Goal: Task Accomplishment & Management: Complete application form

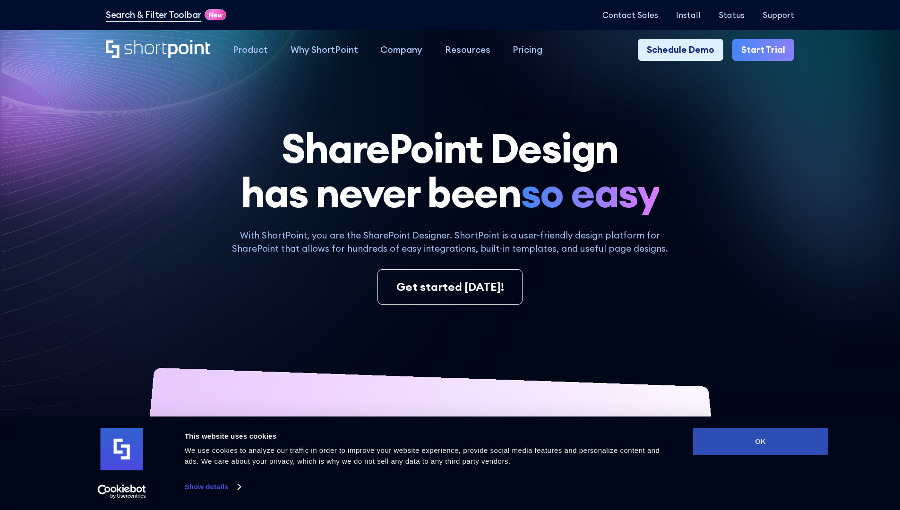
click at [760, 442] on button "OK" at bounding box center [760, 441] width 135 height 27
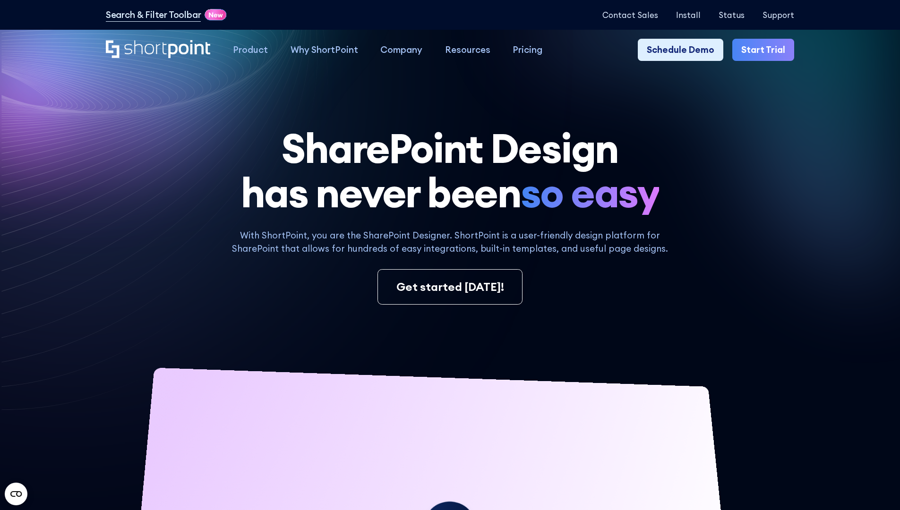
click at [767, 50] on link "Start Trial" at bounding box center [764, 50] width 62 height 23
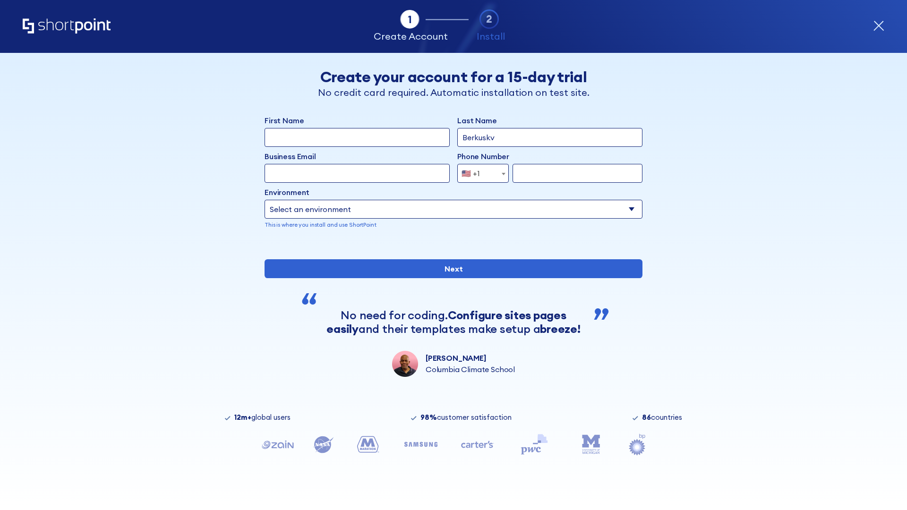
type input "Berkuskv"
type input "test@shortpoint.com"
type input "2125556789"
select select "Microsoft 365"
type input "2125556789"
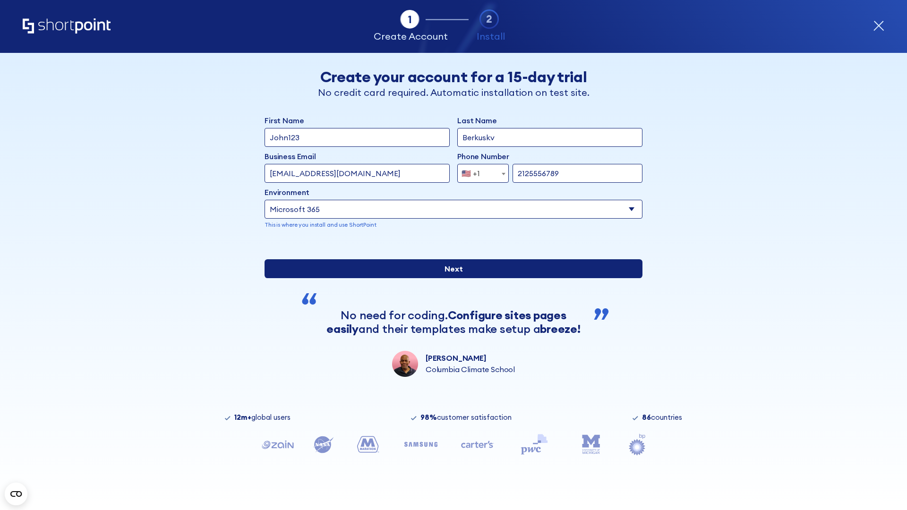
scroll to position [2, 0]
click at [450, 278] on input "Next" at bounding box center [454, 268] width 378 height 19
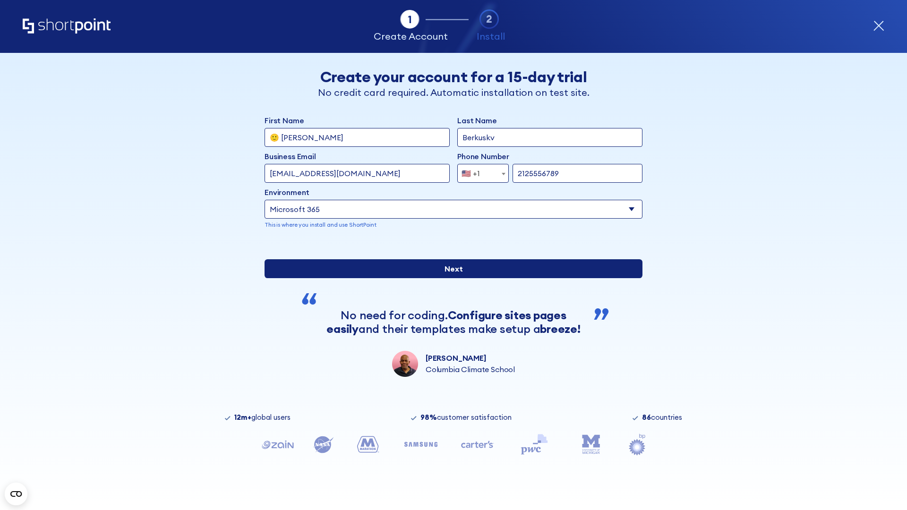
click at [450, 278] on input "Next" at bounding box center [454, 268] width 378 height 19
type input "Archebald"
click at [450, 278] on input "Next" at bounding box center [454, 268] width 378 height 19
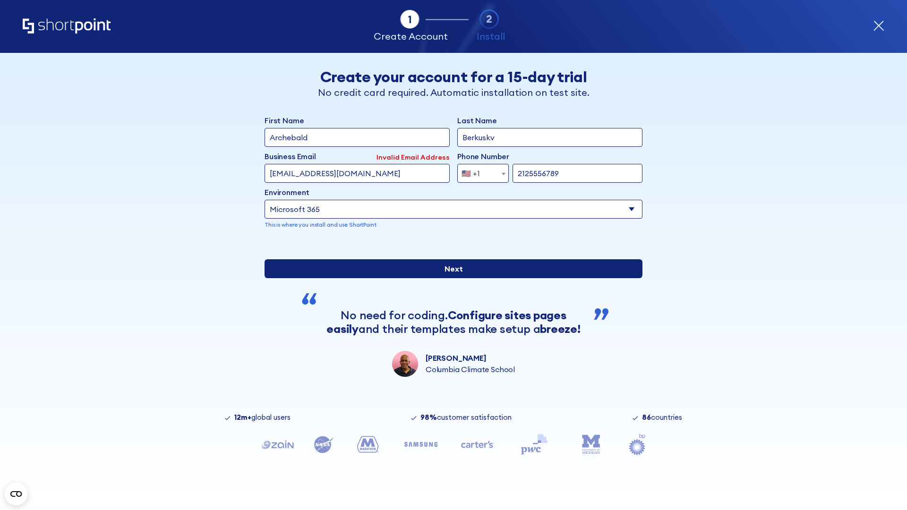
click at [450, 278] on input "Next" at bounding box center [454, 268] width 378 height 19
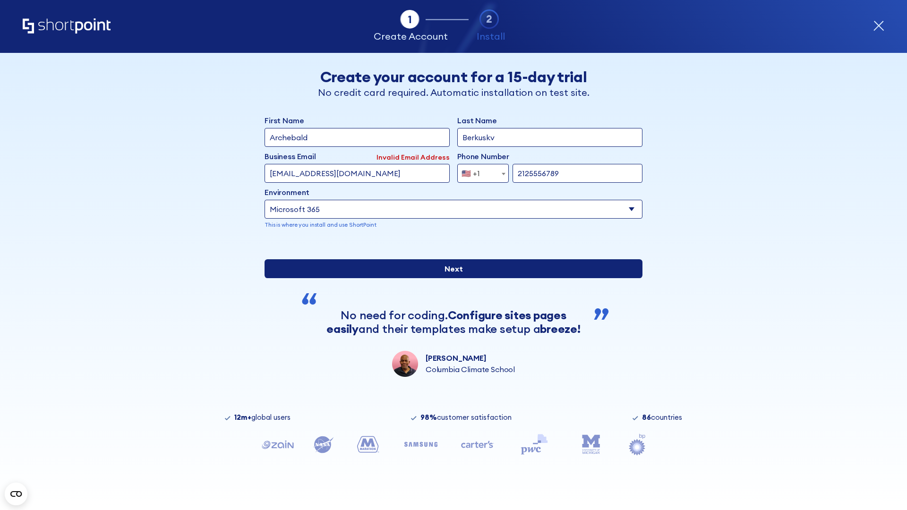
click at [450, 278] on input "Next" at bounding box center [454, 268] width 378 height 19
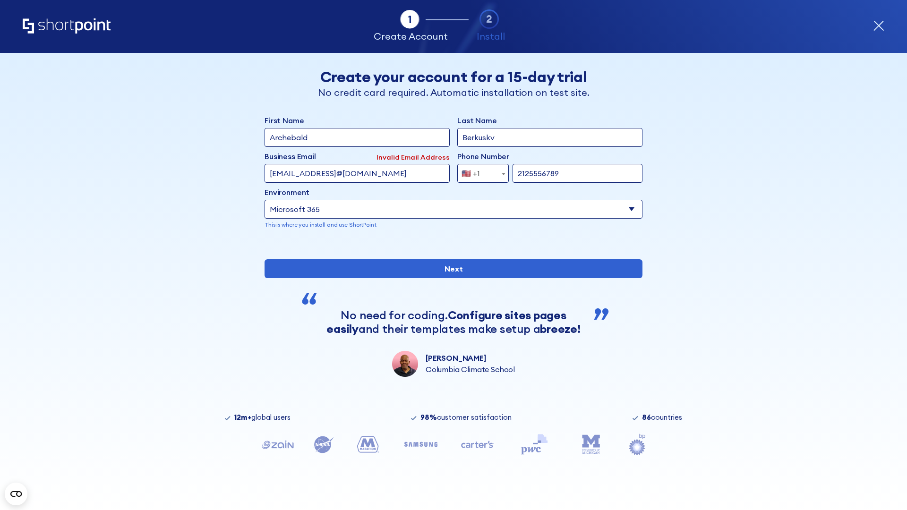
type input "testEmail@protonmail.comtest@shortpoint.com"
click at [480, 171] on span "🇺🇸 +1" at bounding box center [474, 173] width 32 height 19
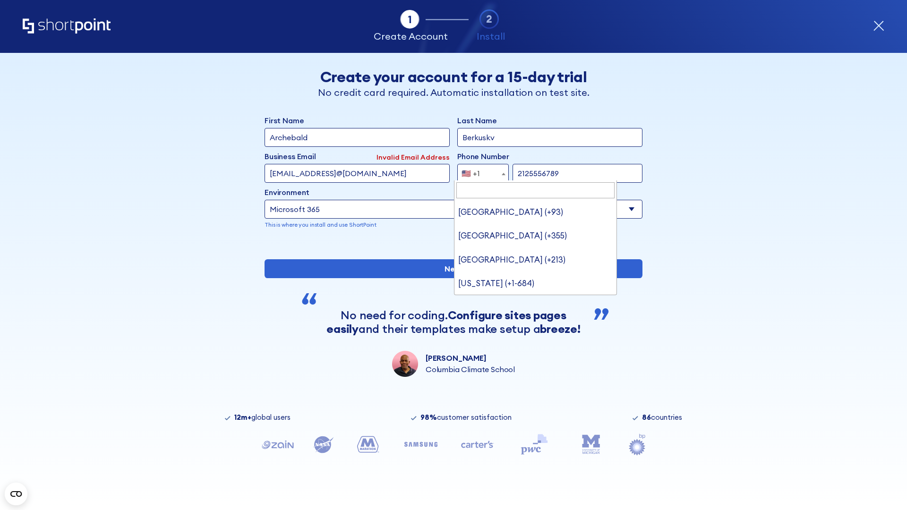
type input "[GEOGRAPHIC_DATA] (+966)"
select select "+966"
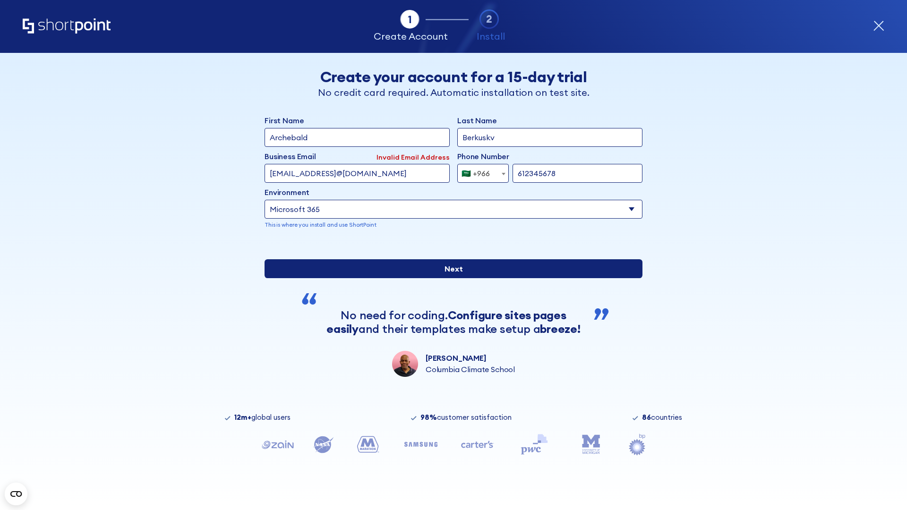
type input "612345678"
click at [450, 278] on input "Next" at bounding box center [454, 268] width 378 height 19
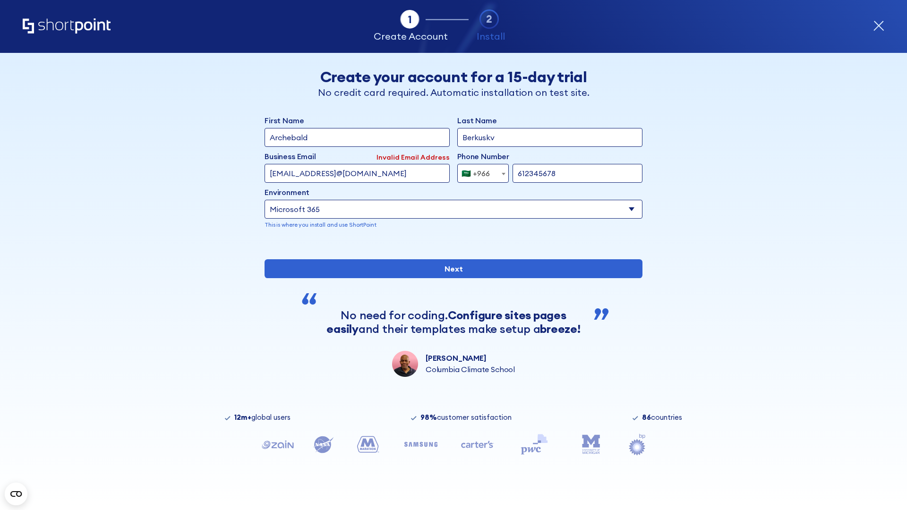
click at [480, 171] on div "🇸🇦 +966" at bounding box center [476, 173] width 28 height 19
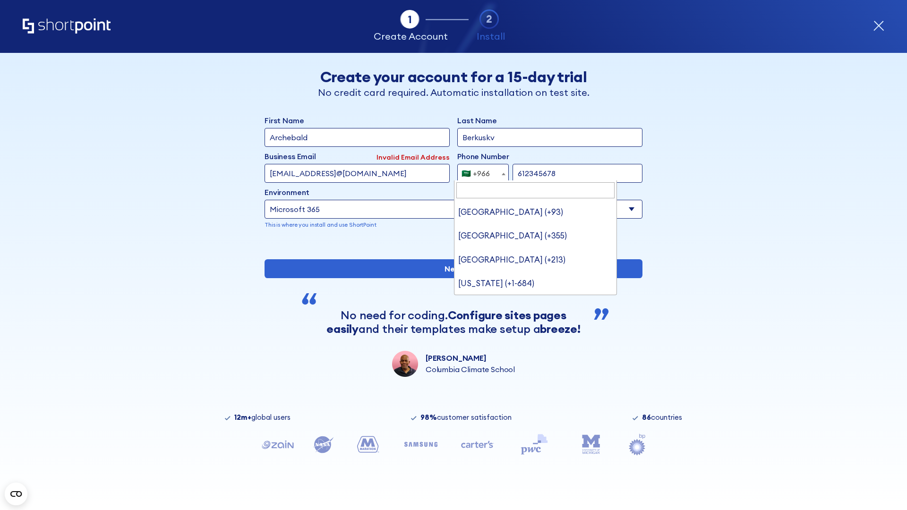
type input "[GEOGRAPHIC_DATA] (+971)"
select select "+971"
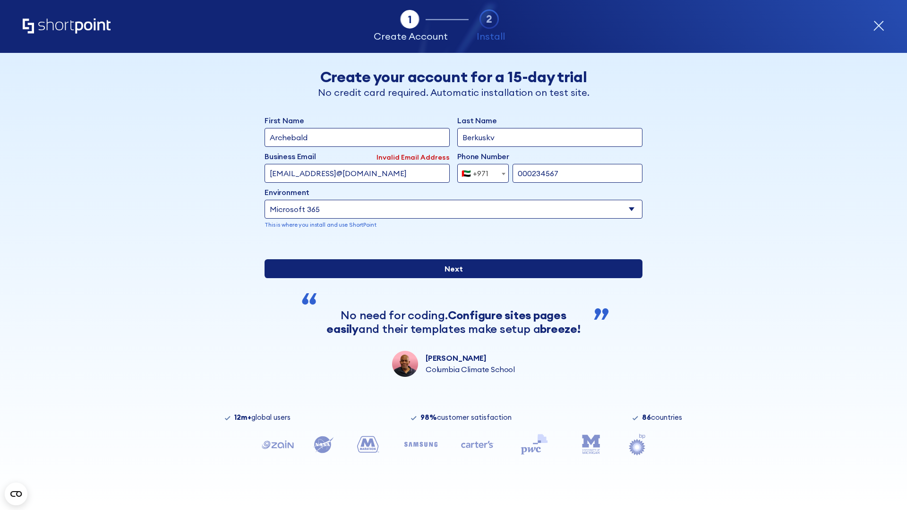
type input "000234567"
click at [450, 278] on input "Next" at bounding box center [454, 268] width 378 height 19
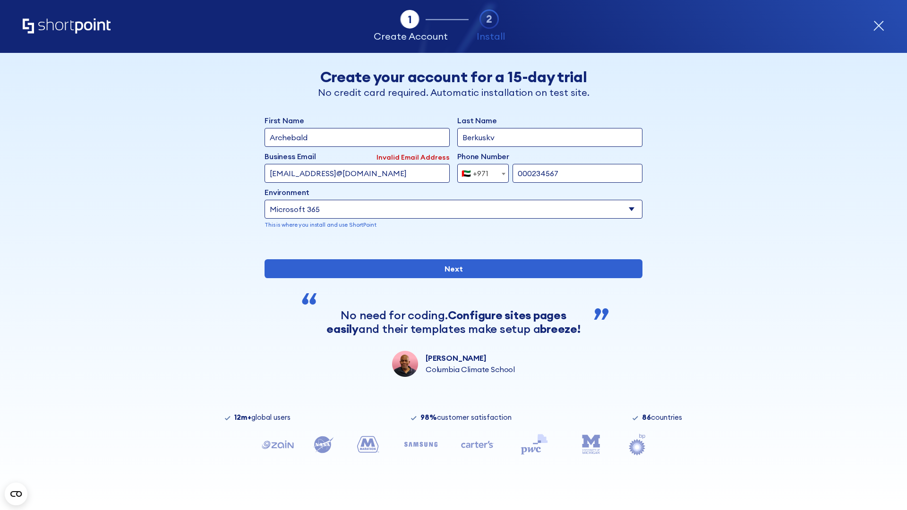
click at [480, 171] on div "🇦🇪 +971" at bounding box center [475, 173] width 27 height 19
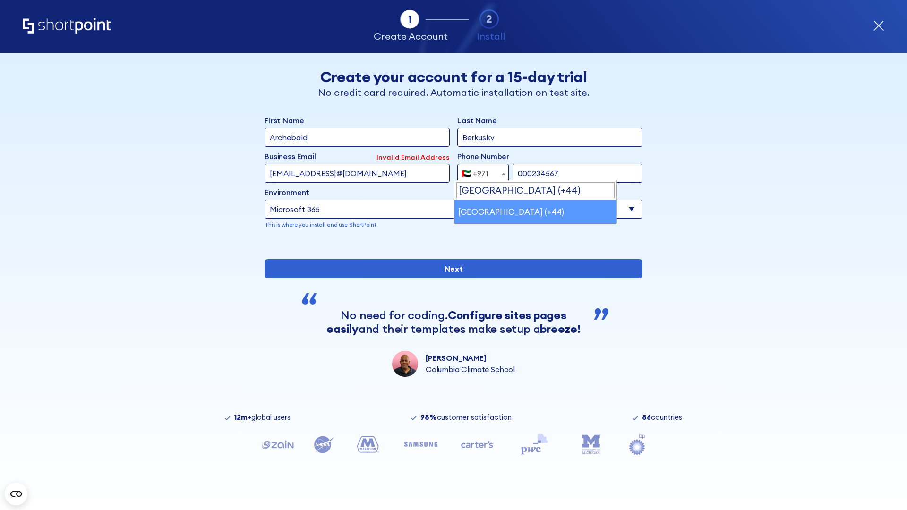
select select "+44"
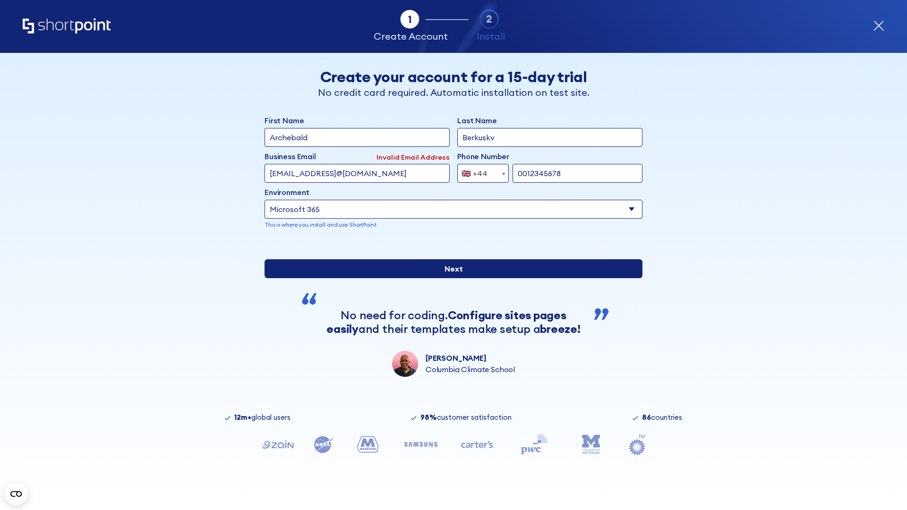
type input "0012345678"
click at [450, 278] on input "Next" at bounding box center [454, 268] width 378 height 19
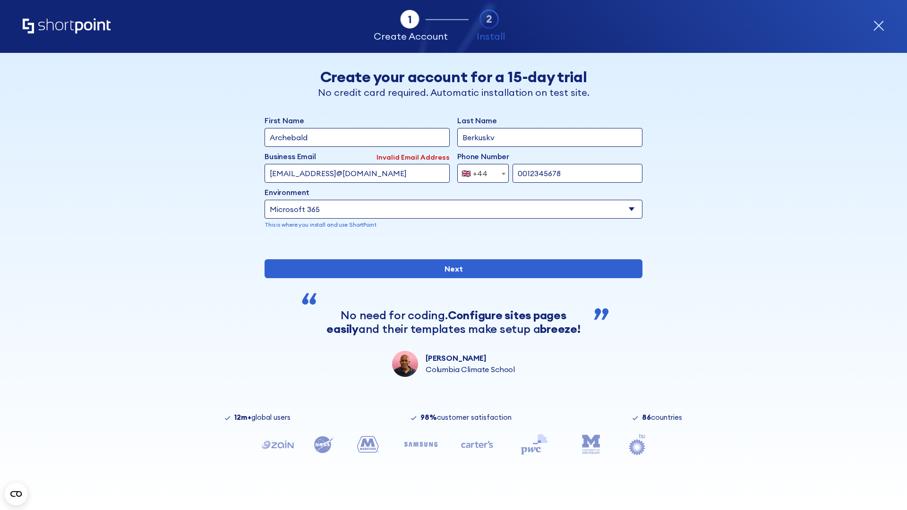
click at [480, 171] on div "🇬🇧 +44" at bounding box center [475, 173] width 26 height 19
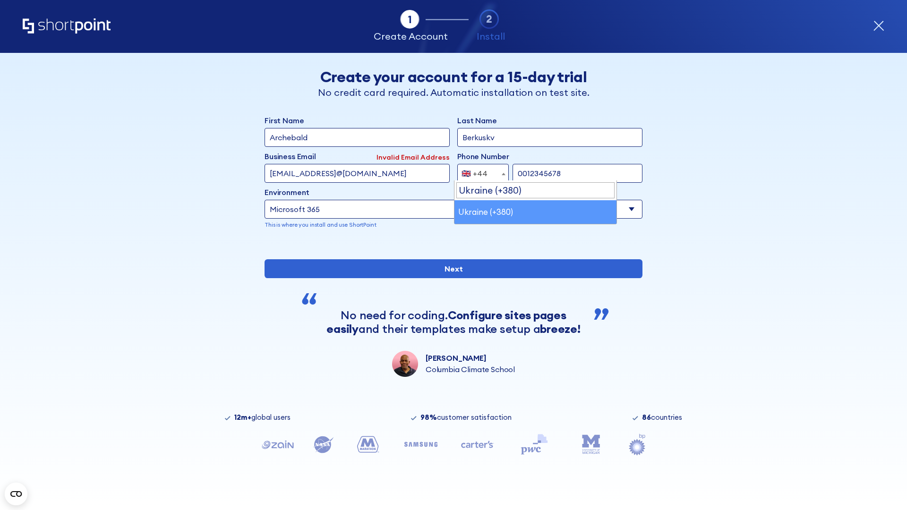
select select "+380"
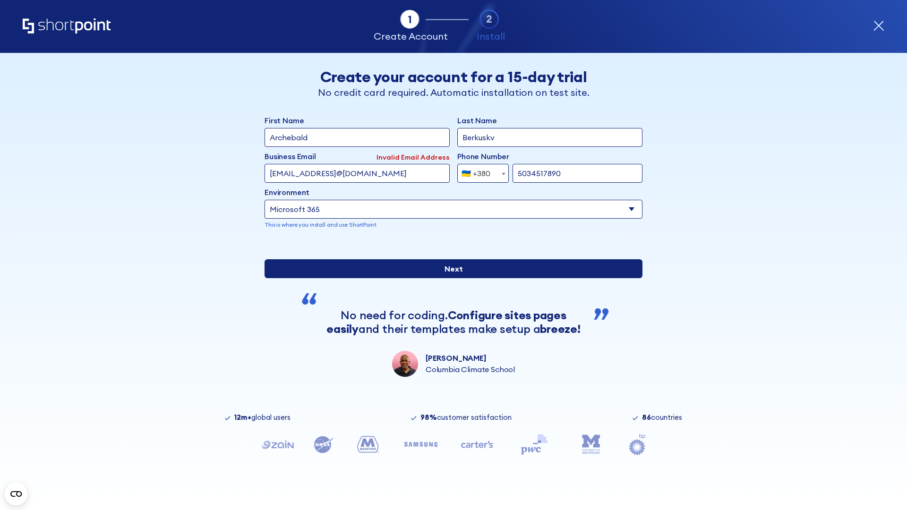
type input "5034517890"
click at [450, 278] on input "Next" at bounding box center [454, 268] width 378 height 19
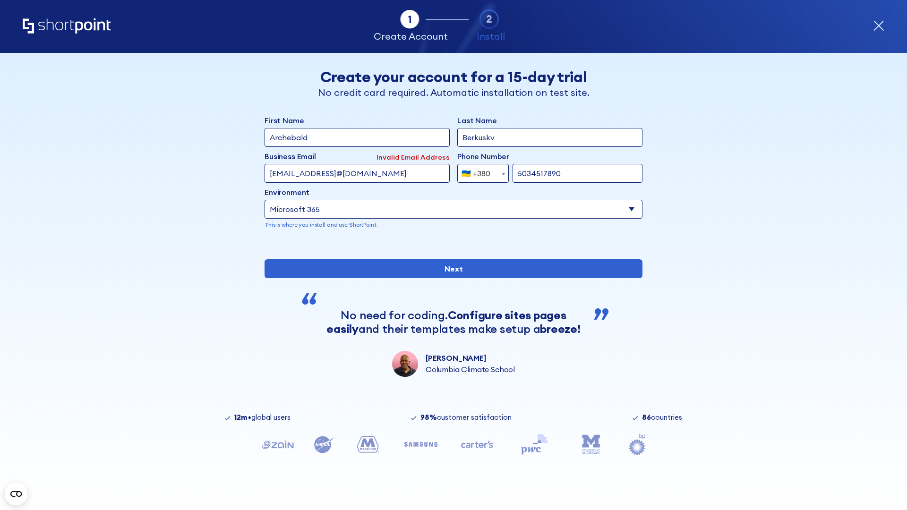
click at [480, 171] on div "🇺🇦 +380" at bounding box center [476, 173] width 29 height 19
select select "+1"
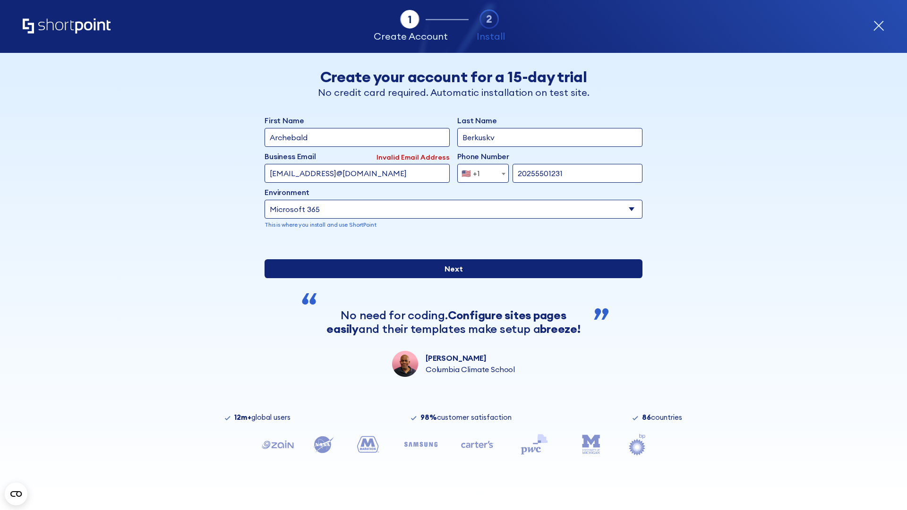
type input "20255501231"
click at [450, 278] on input "Next" at bounding box center [454, 268] width 378 height 19
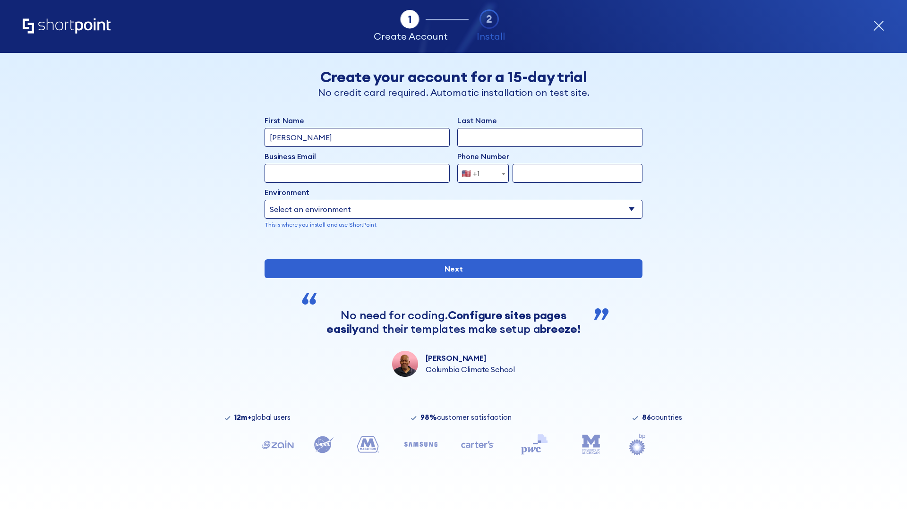
type input "Mary-Jane"
type input "Berkuskv"
type input "john@company.com"
click at [480, 173] on span "🇺🇸 +1" at bounding box center [474, 173] width 32 height 19
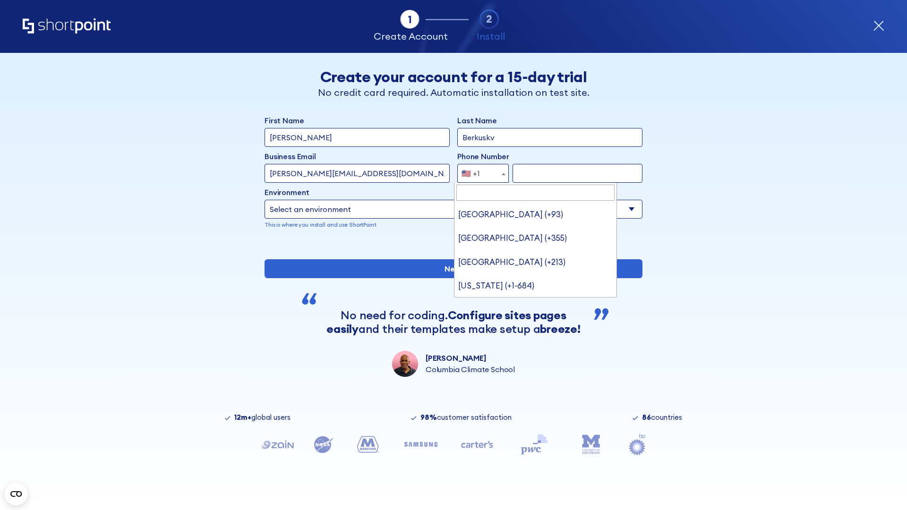
type input "[GEOGRAPHIC_DATA] (+966)"
select select "+966"
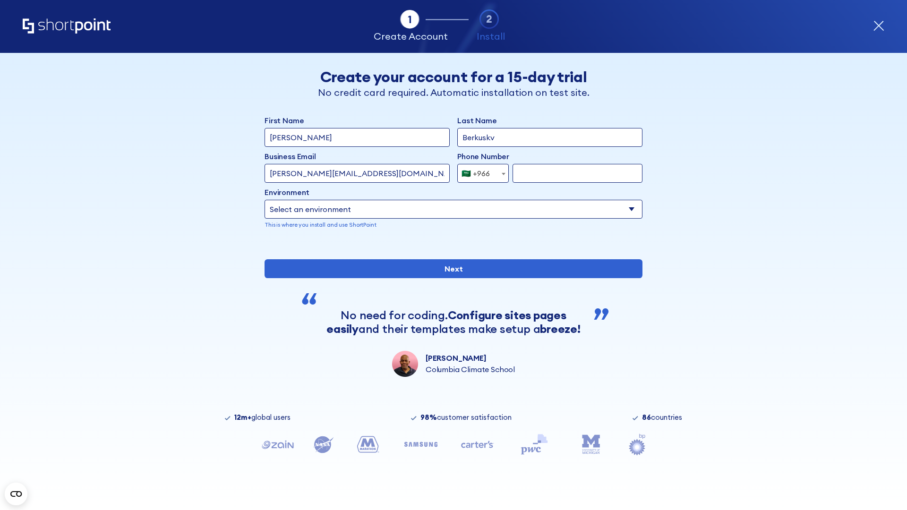
type input "512345678"
select select "Microsoft 365"
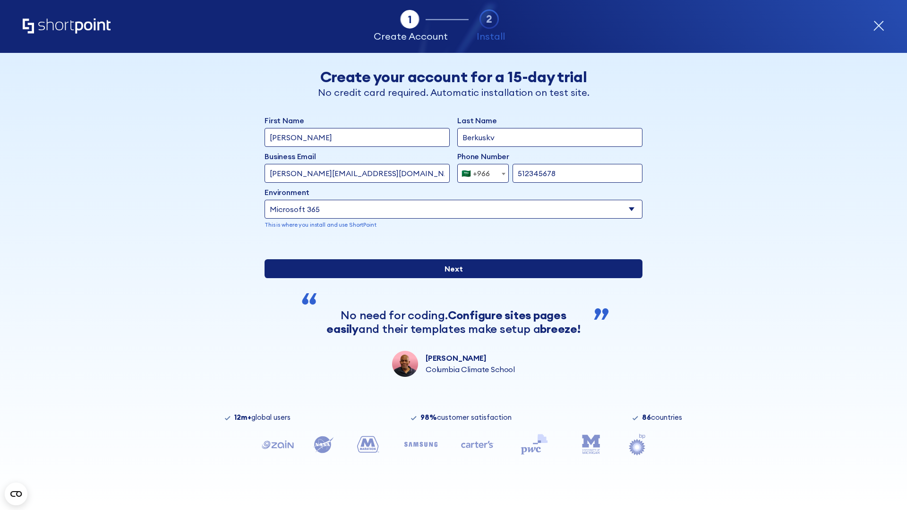
type input "512345678"
click at [450, 278] on input "Next" at bounding box center [454, 268] width 378 height 19
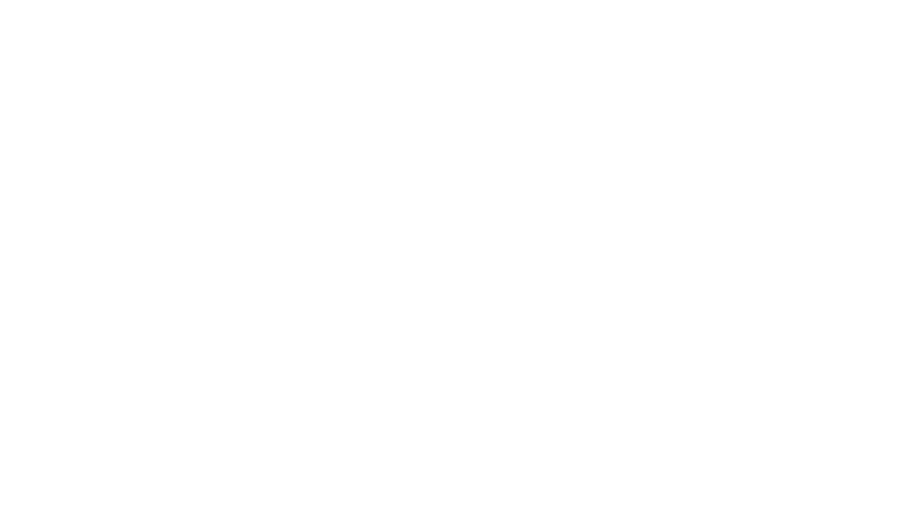
select select "+966"
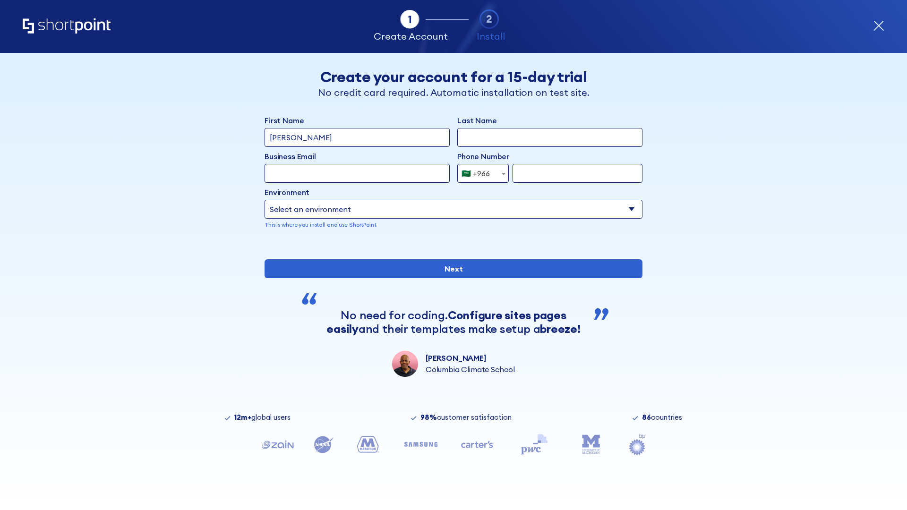
type input "D'Souza"
type input "Berkuskv"
type input "hr@mybusiness.org"
click at [480, 173] on div "🇸🇦 +966" at bounding box center [476, 173] width 28 height 19
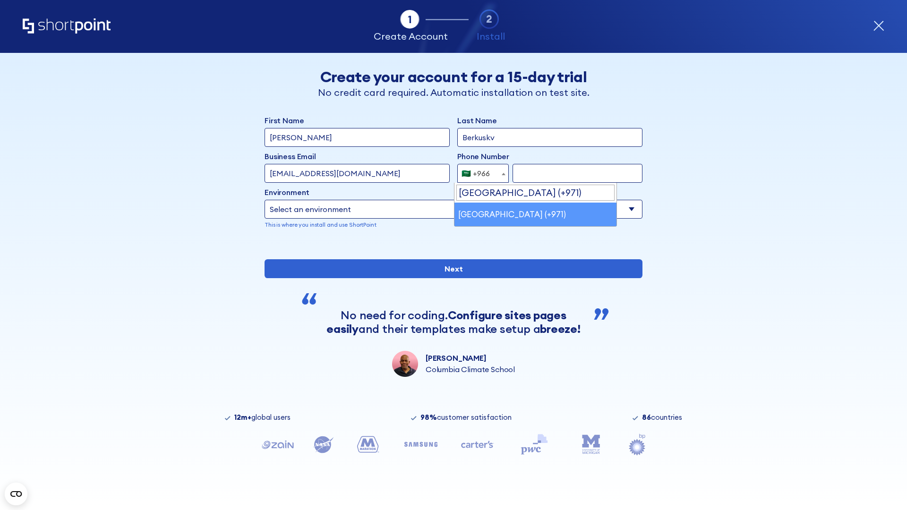
select select "+971"
type input "501234567"
select select "Microsoft 365"
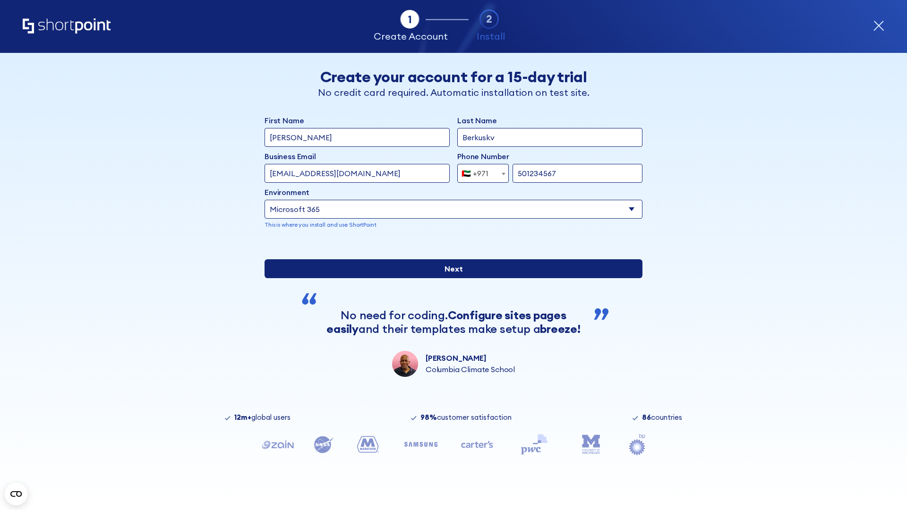
type input "501234567"
click at [450, 278] on input "Next" at bounding box center [454, 268] width 378 height 19
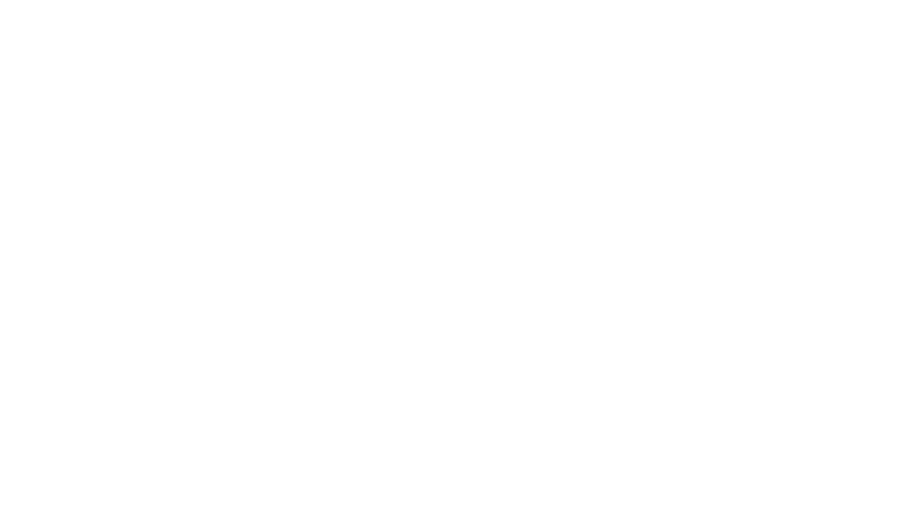
select select "+971"
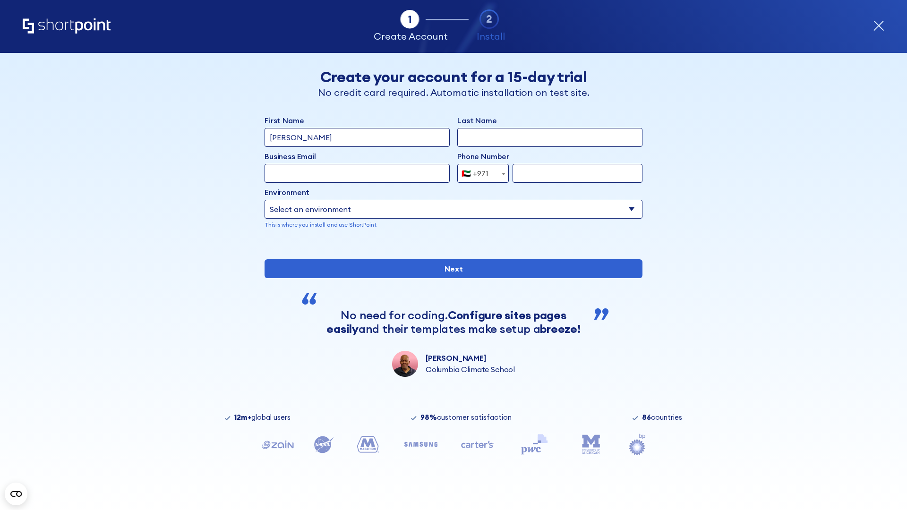
type input "[PERSON_NAME]"
type input "Berkuskv"
type input "[EMAIL_ADDRESS][DOMAIN_NAME]"
click at [480, 173] on div "🇦🇪 +971" at bounding box center [475, 173] width 27 height 19
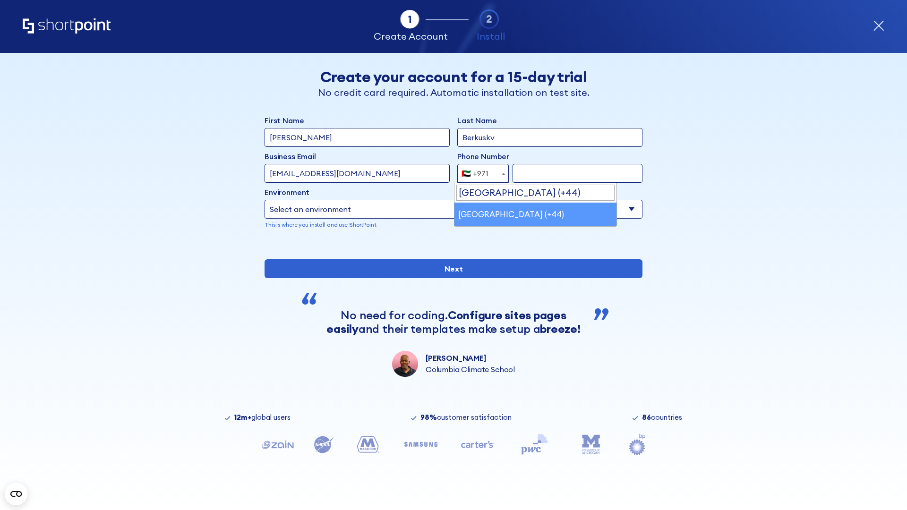
select select "+44"
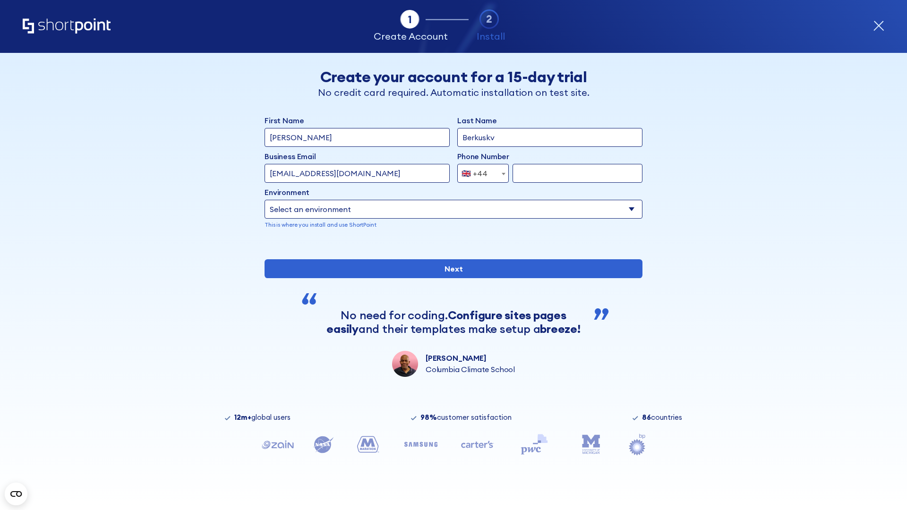
type input "7912345678"
select select "Microsoft 365"
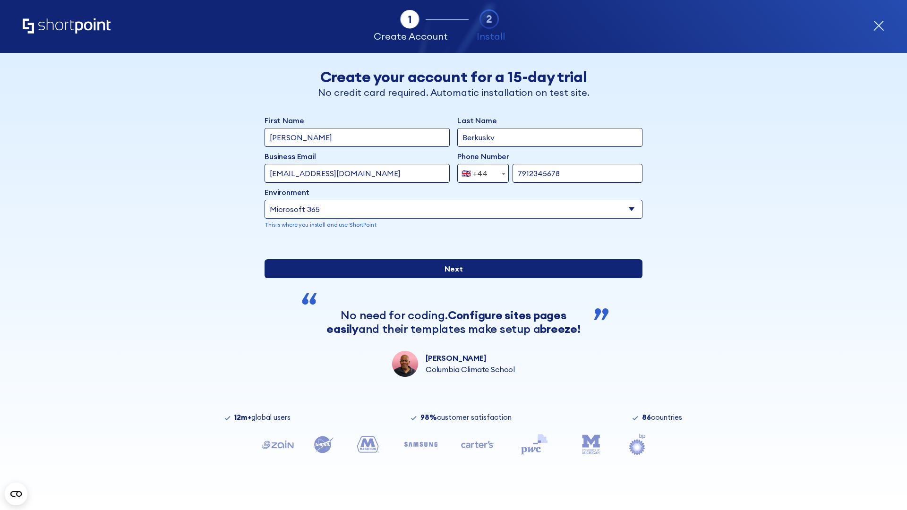
type input "7912345678"
click at [450, 278] on input "Next" at bounding box center [454, 268] width 378 height 19
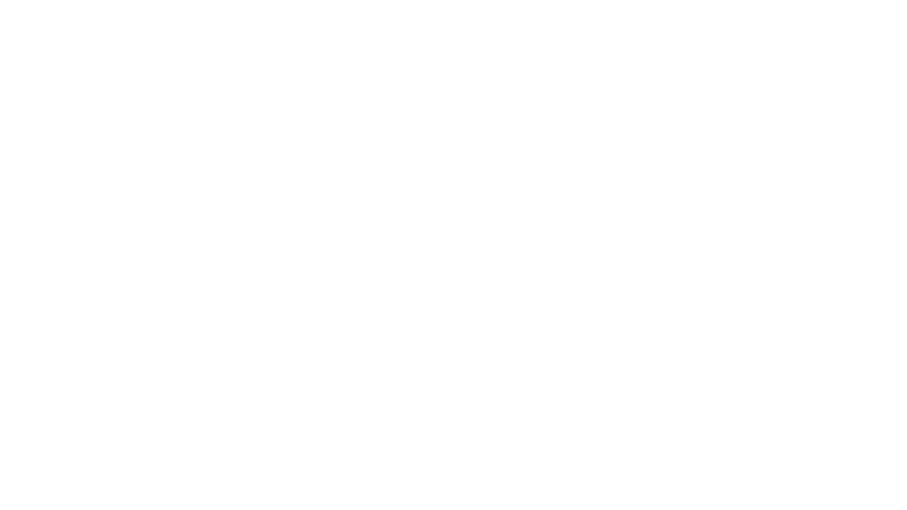
select select "+44"
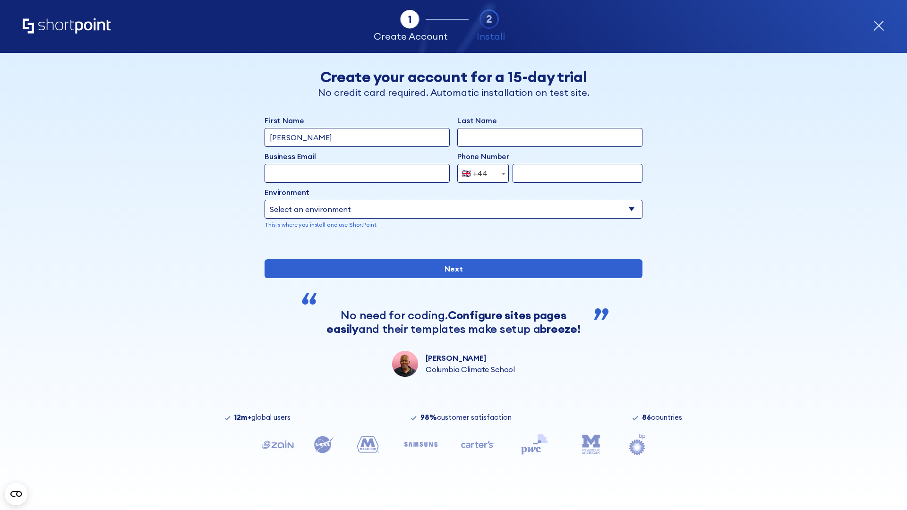
type input "JR Smith"
type input "Berkuskv"
type input "info@startup.tech"
click at [480, 173] on div "🇬🇧 +44" at bounding box center [475, 173] width 26 height 19
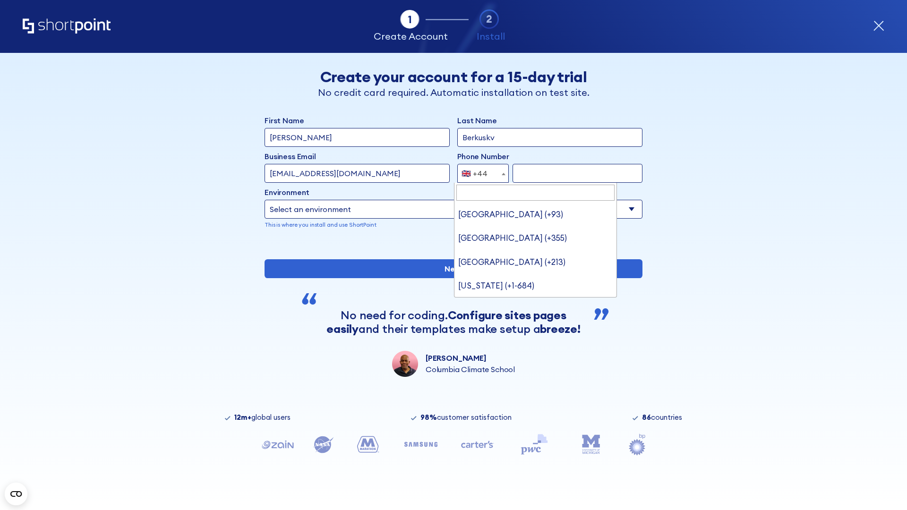
type input "Ukraine (+380)"
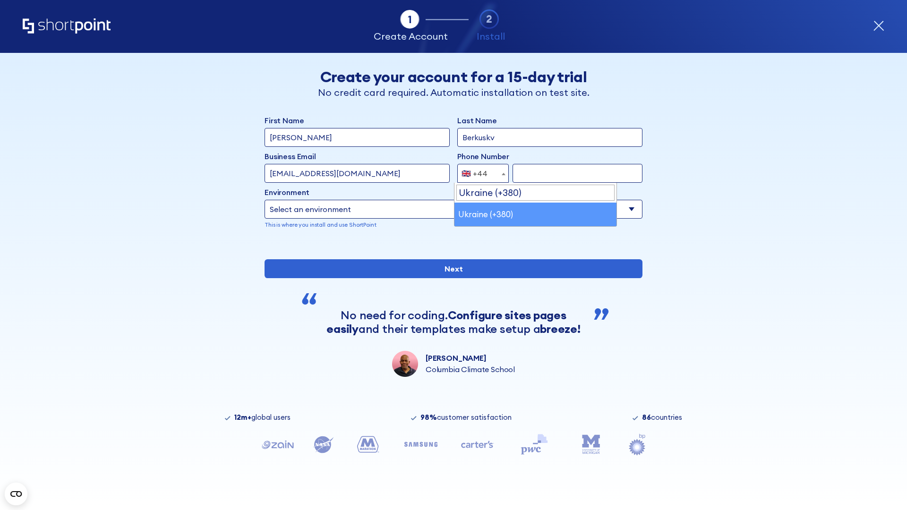
select select "+380"
type input "663451789"
select select "Microsoft 365"
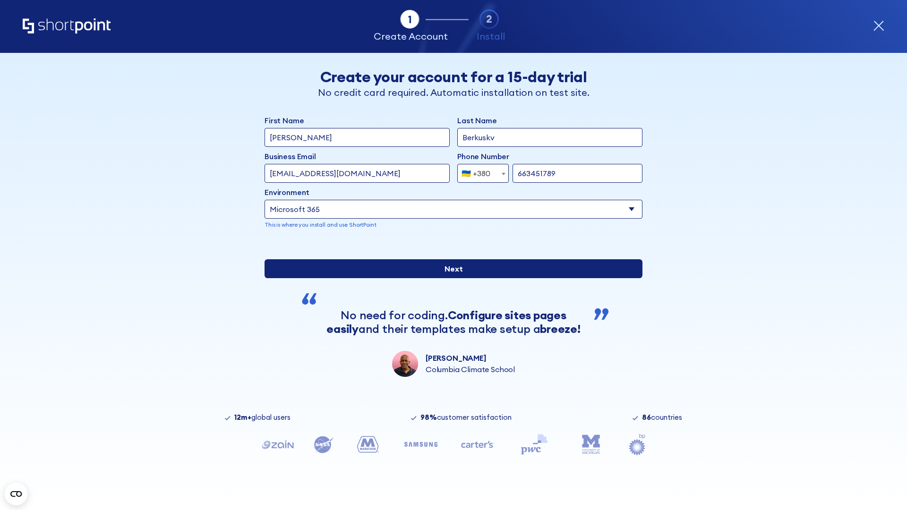
type input "663451789"
click at [450, 278] on input "Next" at bounding box center [454, 268] width 378 height 19
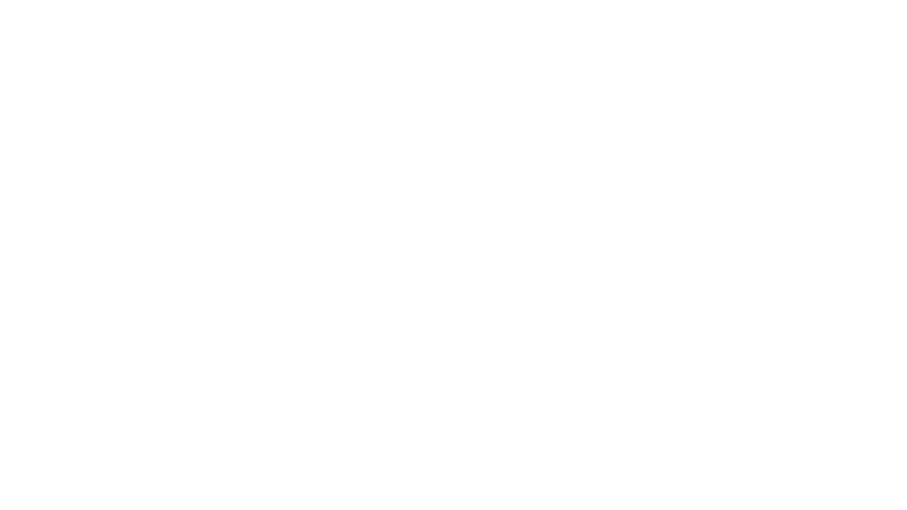
select select "+380"
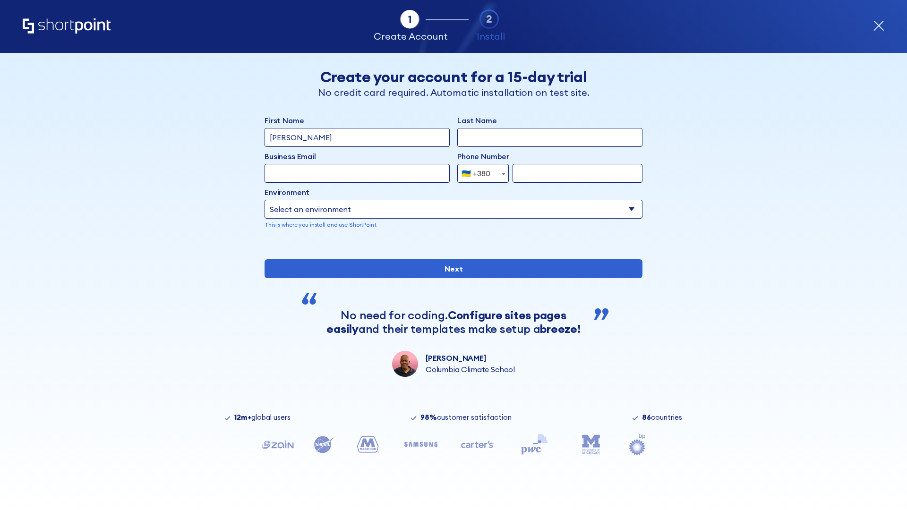
type input "[PERSON_NAME]"
type input "Berkuskv"
type input "[EMAIL_ADDRESS][DOMAIN_NAME]"
click at [480, 173] on div "🇺🇦 +380" at bounding box center [476, 173] width 29 height 19
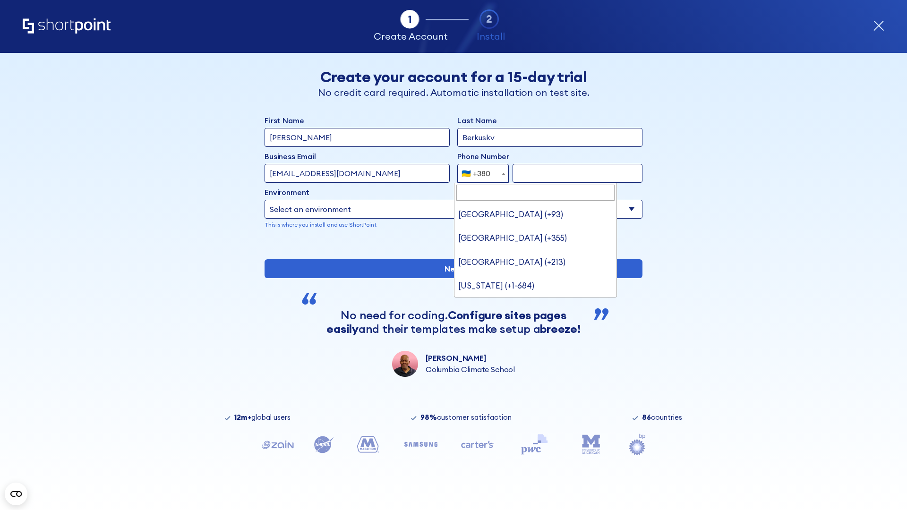
type input "United States (+1)"
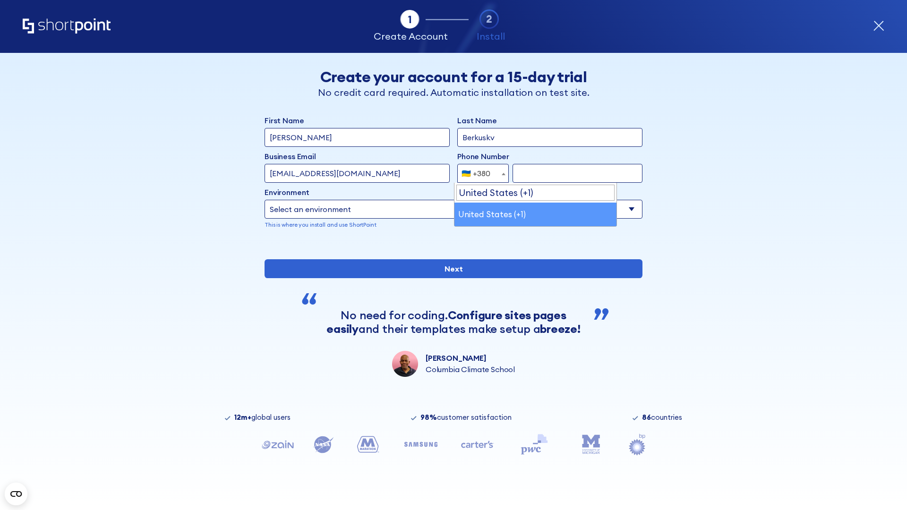
select select "+1"
type input "2025550123"
select select "Microsoft 365"
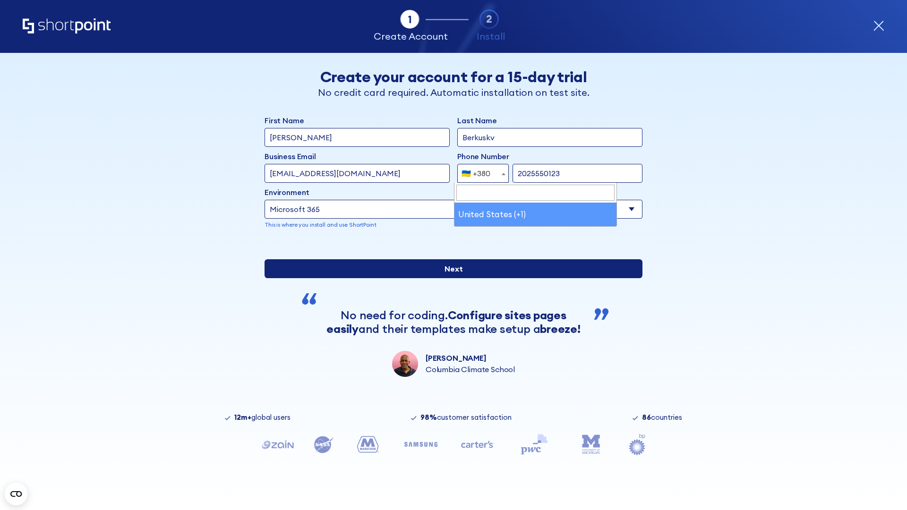
type input "2025550123"
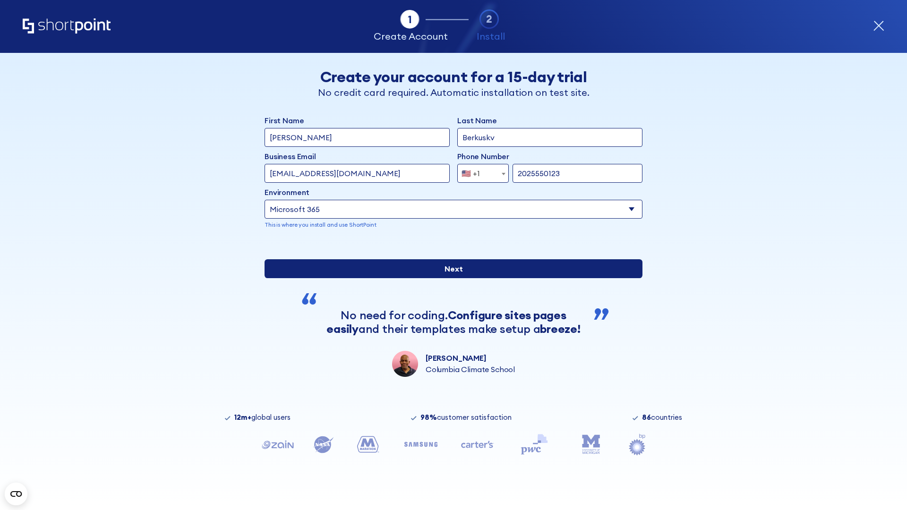
click at [450, 278] on input "Next" at bounding box center [454, 268] width 378 height 19
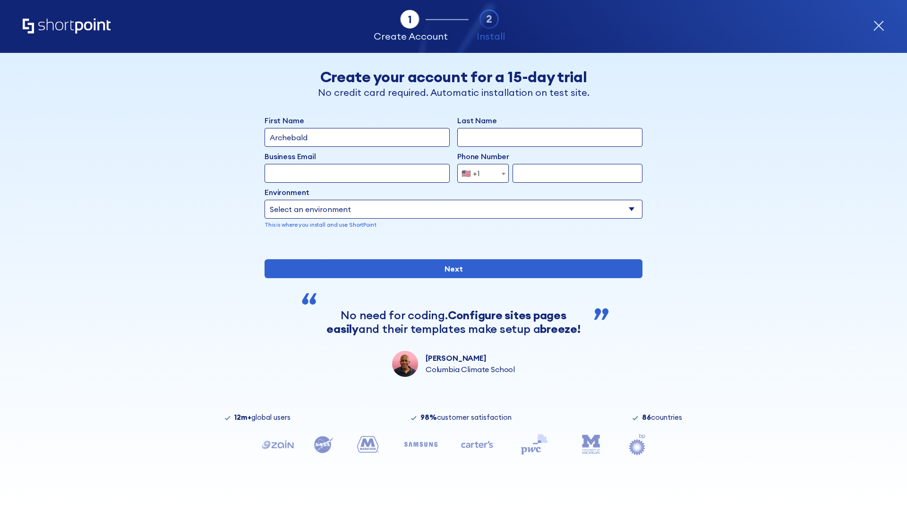
type input "Archebald"
type input "Berkuskv"
type input "[EMAIL_ADDRESS][DOMAIN_NAME]"
type input "2125556789"
select select "SharePoint 2019 (On-Premise)"
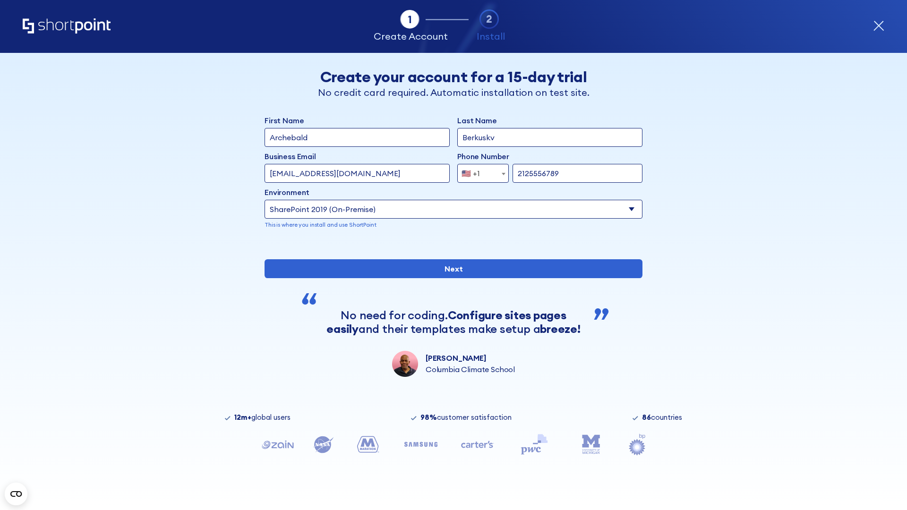
type input "2125556789"
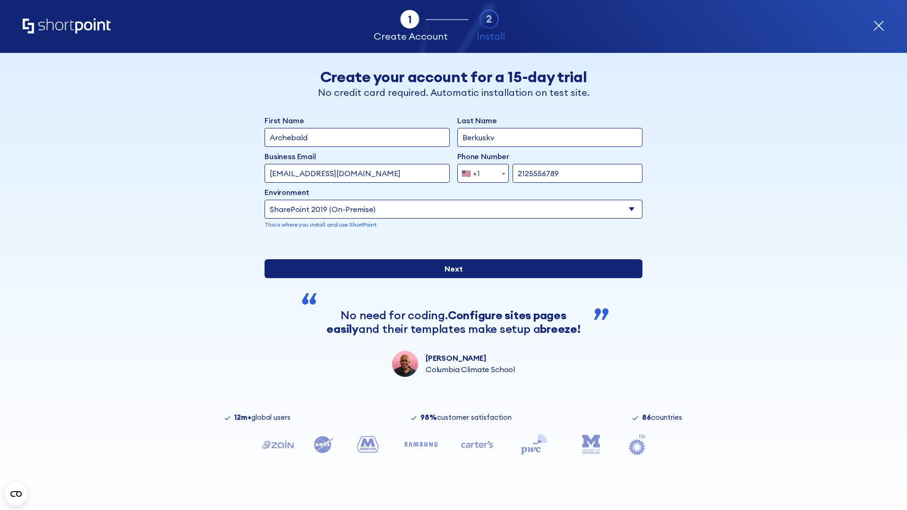
type input "https://contoso.sharepoint.xyz"
click at [450, 278] on input "Next" at bounding box center [454, 268] width 378 height 19
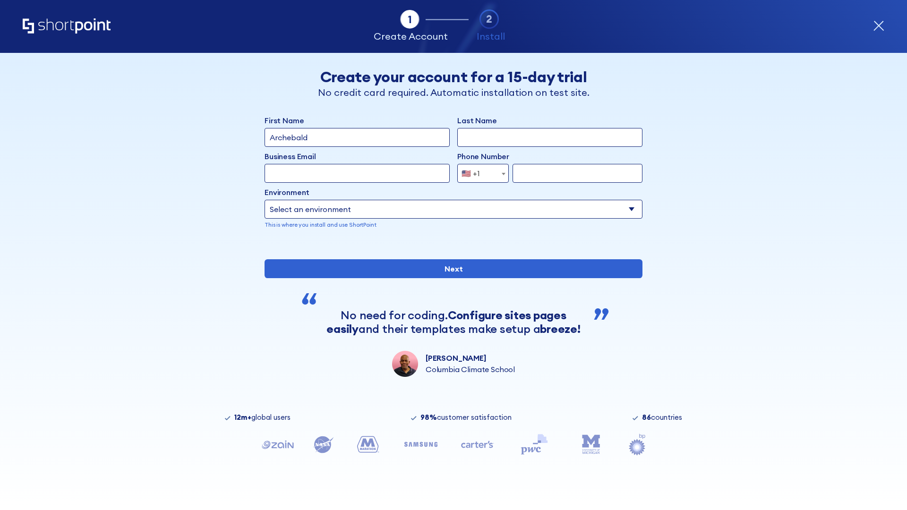
type input "Archebald"
type input "Berkuskv"
type input "[EMAIL_ADDRESS][DOMAIN_NAME]"
type input "2125556789"
select select "SharePoint 2019 (On-Premise)"
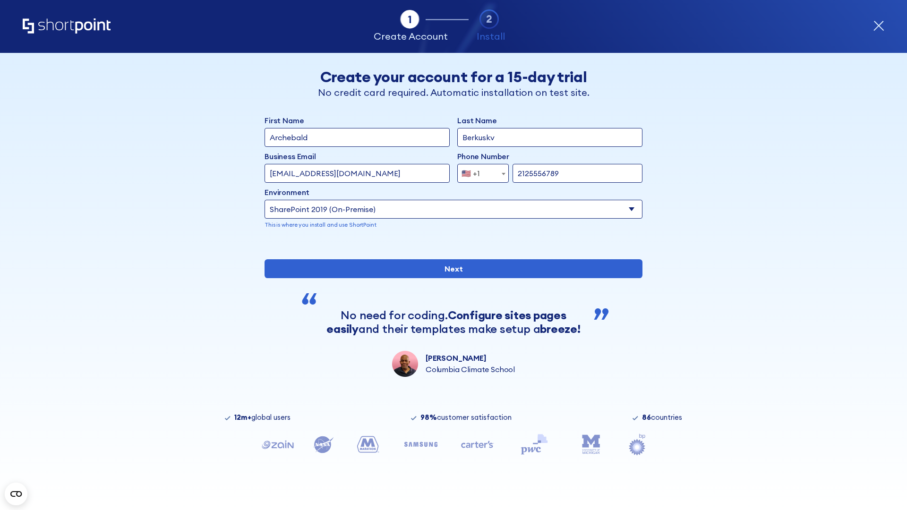
type input "2125556789"
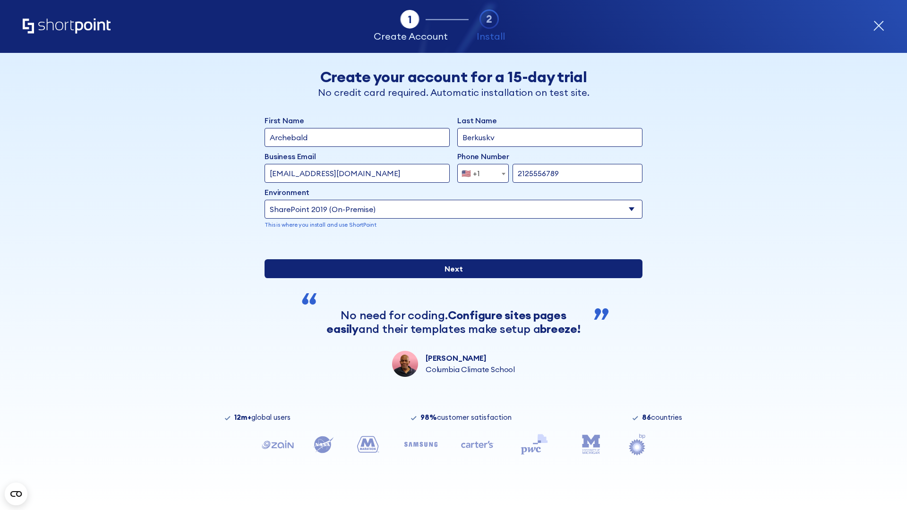
type input "[URL][DOMAIN_NAME][DOMAIN_NAME]"
click at [450, 278] on input "Next" at bounding box center [454, 268] width 378 height 19
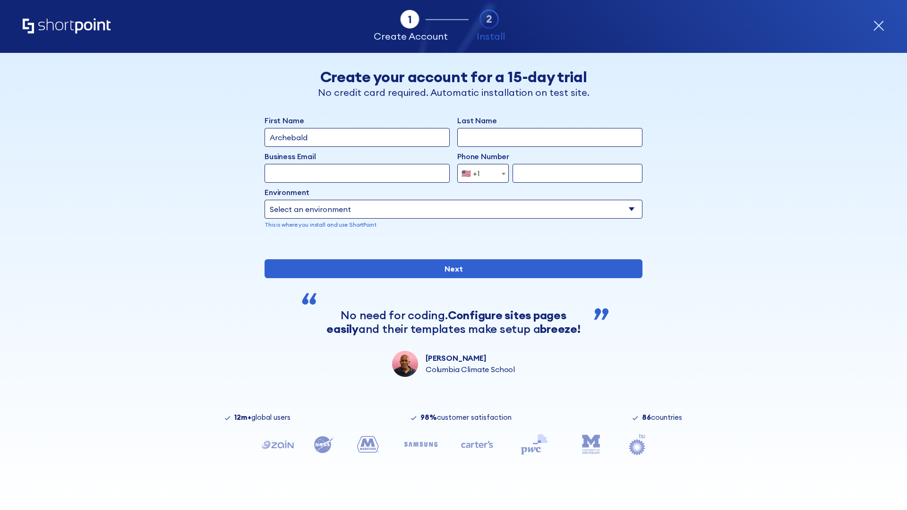
type input "Archebald"
type input "Berkuskv"
type input "[EMAIL_ADDRESS][DOMAIN_NAME]"
type input "2125556789"
select select "SharePoint 2019 (On-Premise)"
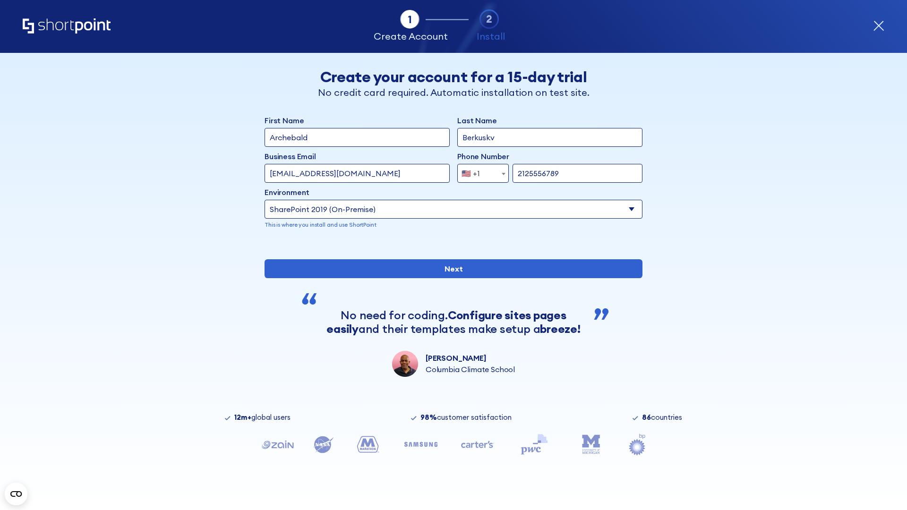
type input "2125556789"
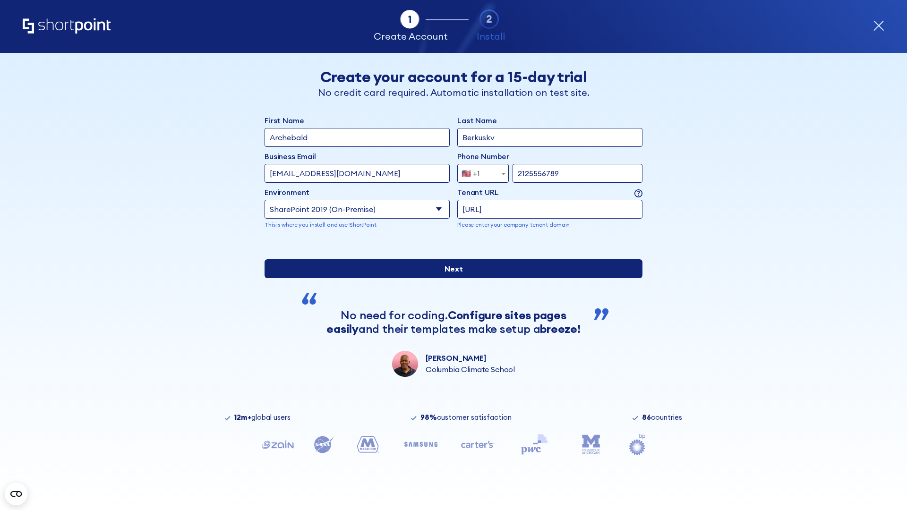
type input "[URL]"
click at [450, 311] on div "First Name Archebald Last Name Berkuskv Business Email Invalid Email Address [E…" at bounding box center [454, 246] width 378 height 262
click at [450, 278] on input "Next" at bounding box center [454, 268] width 378 height 19
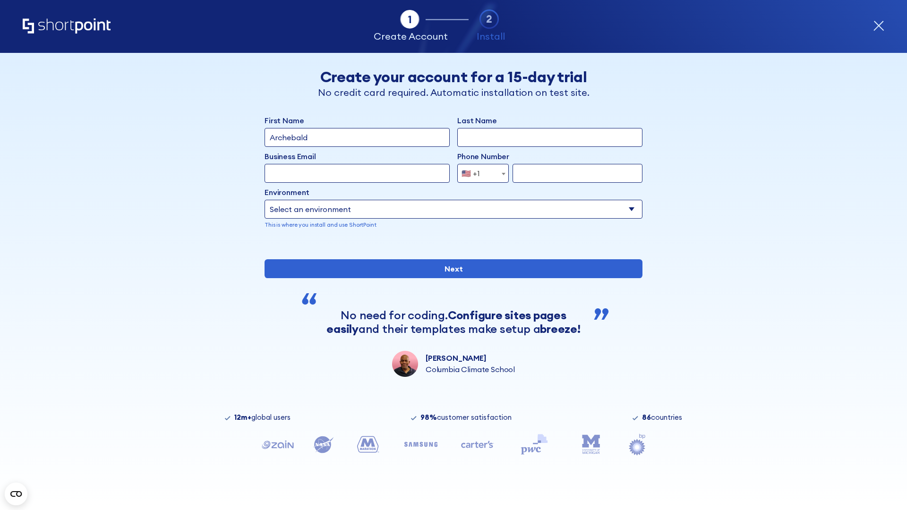
type input "Archebald"
type input "Berkuskv"
type input "[EMAIL_ADDRESS][DOMAIN_NAME]"
type input "2125556789"
select select "SharePoint 2019 (On-Premise)"
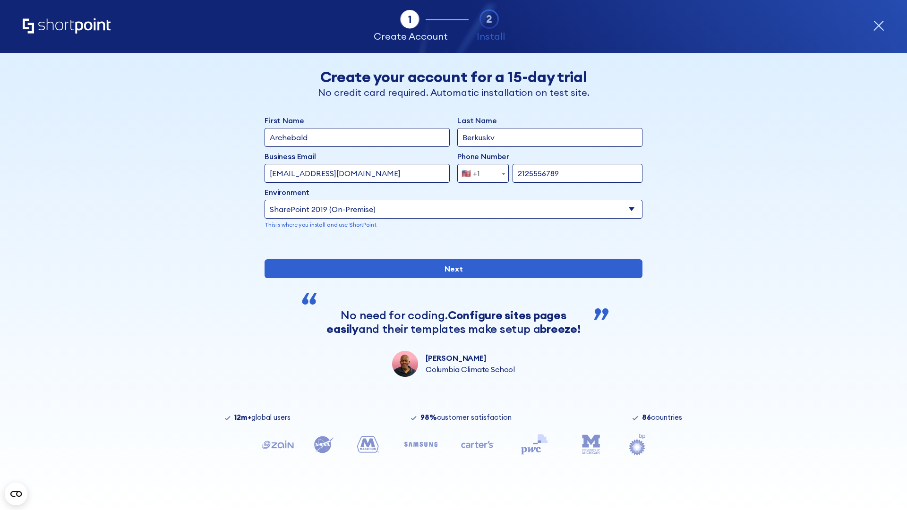
type input "2125556789"
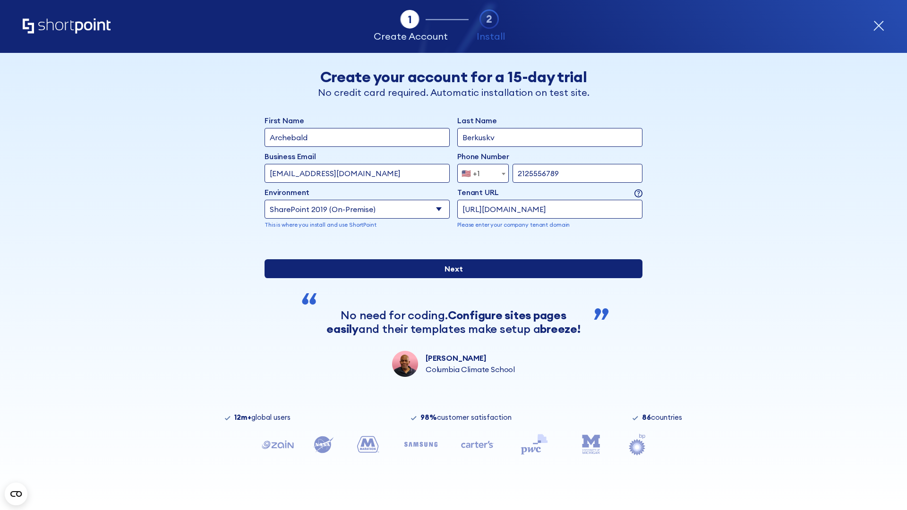
type input "https://sharepoint.com.evil.com"
click at [450, 278] on input "Next" at bounding box center [454, 268] width 378 height 19
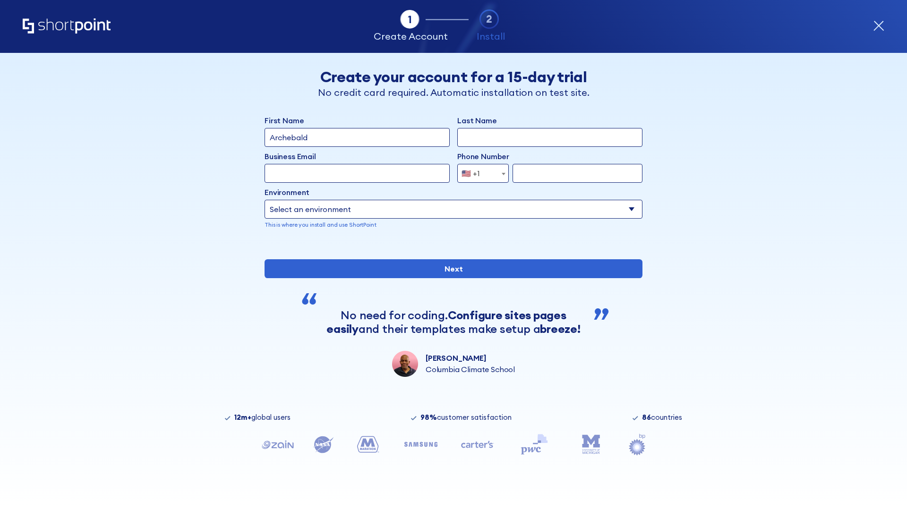
type input "Archebald"
type input "Berkuskv"
type input "[EMAIL_ADDRESS][DOMAIN_NAME]"
type input "2125556789"
select select "SharePoint 2019 (On-Premise)"
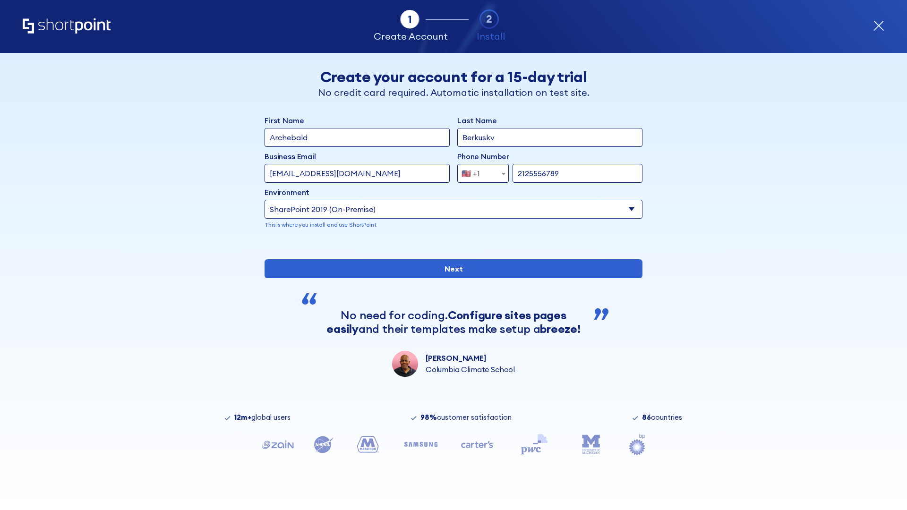
type input "2125556789"
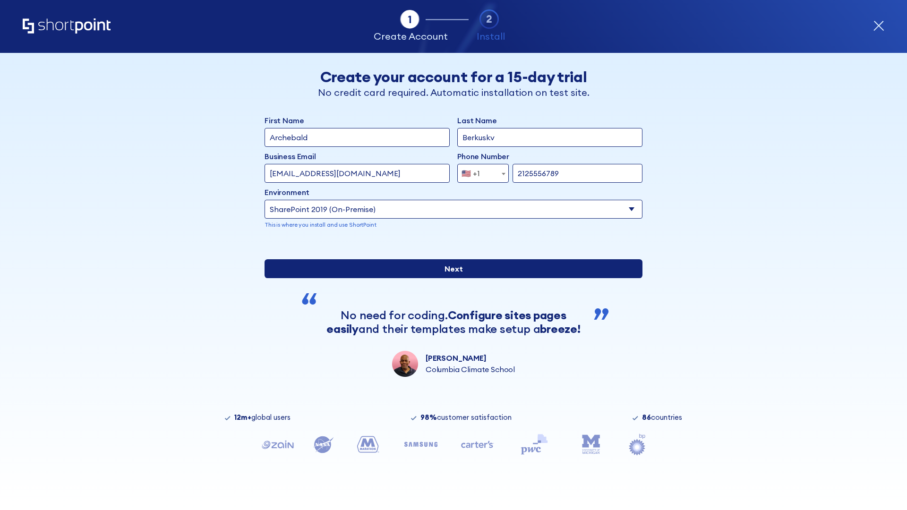
type input "[URL][DOMAIN_NAME]"
click at [450, 278] on input "Next" at bounding box center [454, 268] width 378 height 19
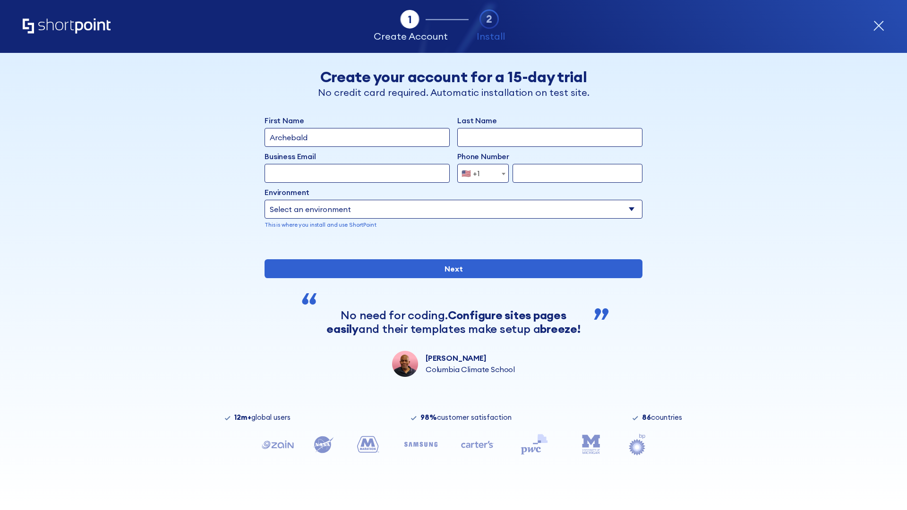
type input "Archebald"
type input "Berkuskv"
type input "[EMAIL_ADDRESS][DOMAIN_NAME]"
type input "2125556789"
select select "SharePoint 2019 (On-Premise)"
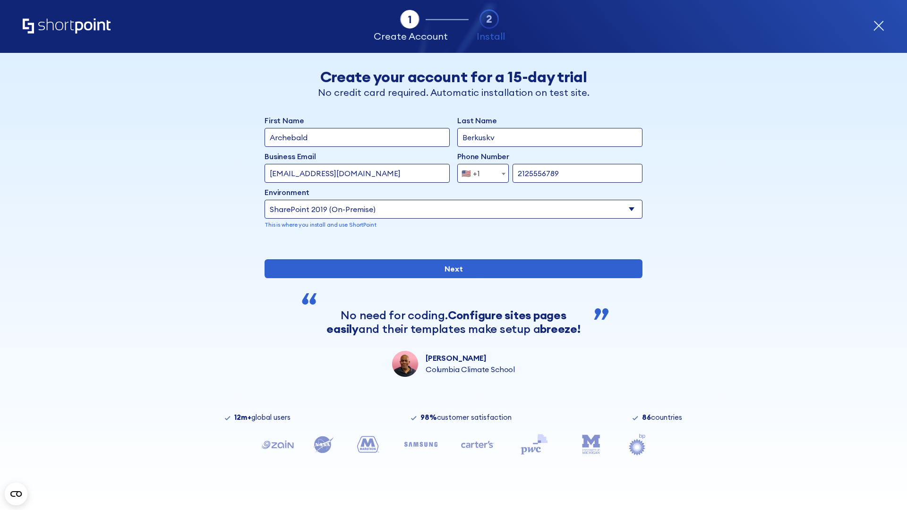
type input "2125556789"
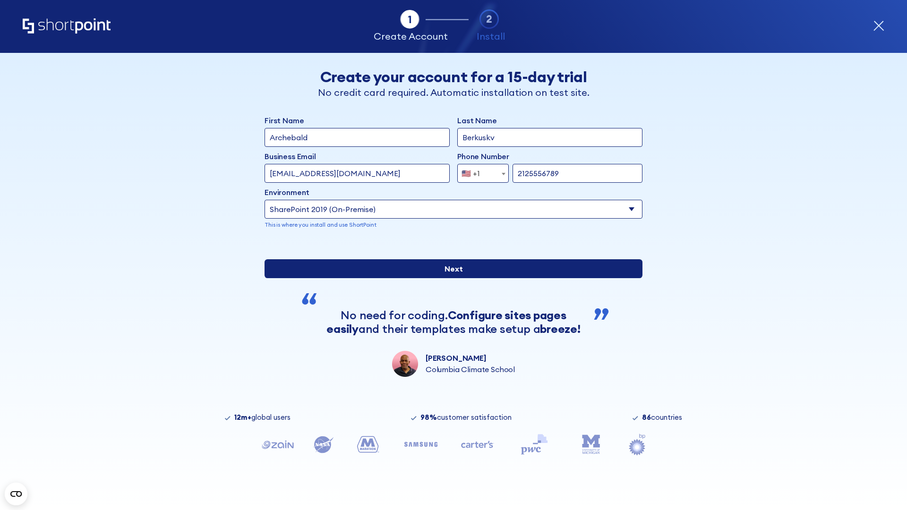
type input "https://project.sharepoint.cn"
click at [450, 313] on div "First Name Archebald Last Name Berkuskv Business Email Invalid Email Address te…" at bounding box center [454, 246] width 378 height 262
click at [450, 278] on input "Next" at bounding box center [454, 268] width 378 height 19
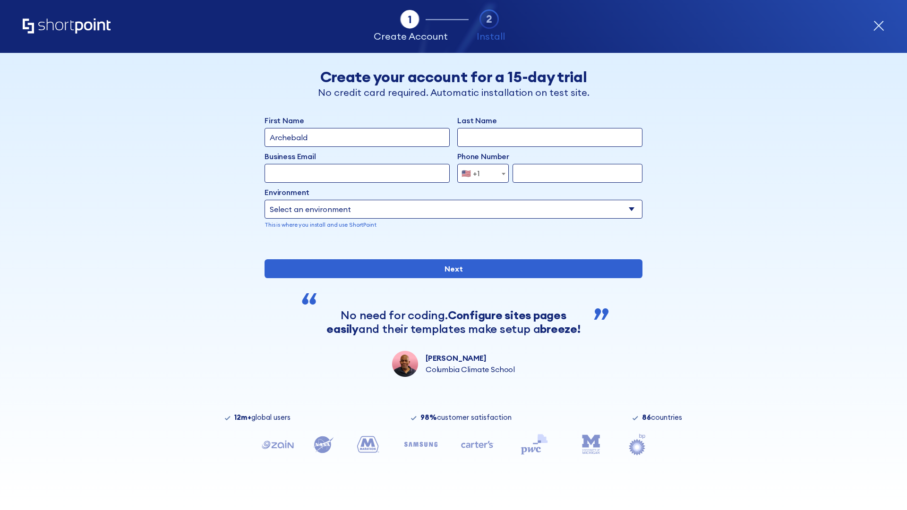
type input "Archebald"
type input "Berkuskv"
type input "[EMAIL_ADDRESS][DOMAIN_NAME]"
type input "2125556789"
select select "SharePoint 2019 (On-Premise)"
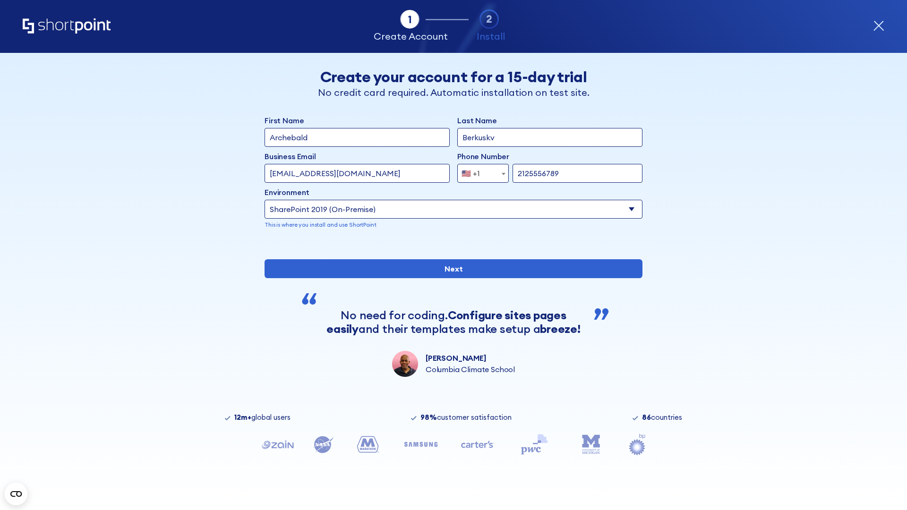
type input "2125556789"
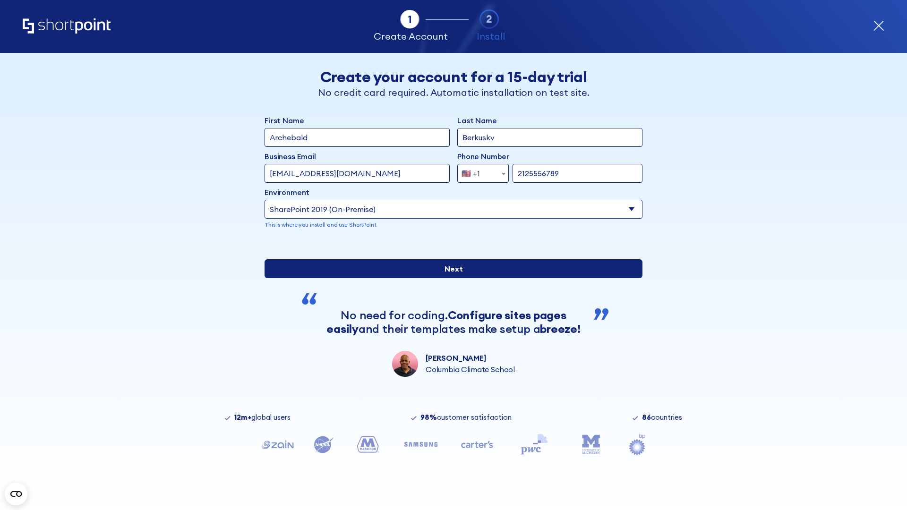
type input "https://intranet.sharepoint.de"
click at [450, 278] on input "Next" at bounding box center [454, 268] width 378 height 19
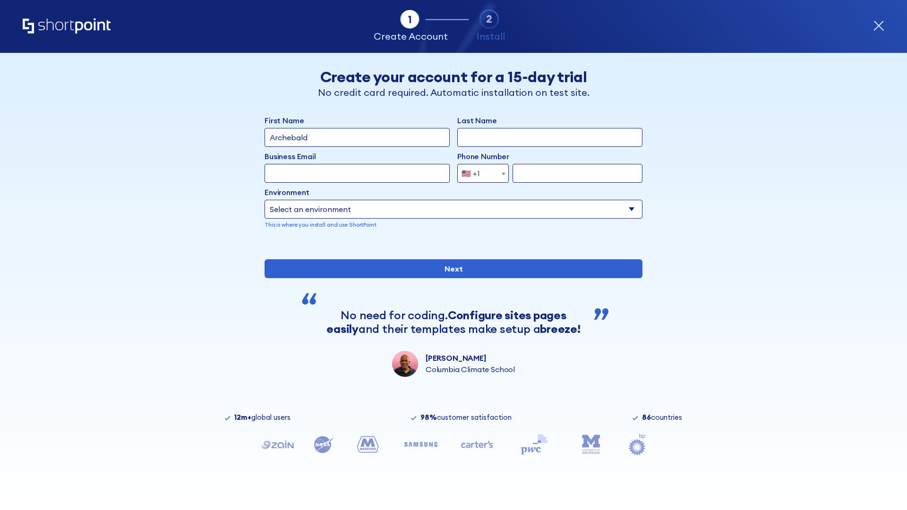
type input "Archebald"
type input "Berkuskv"
type input "[EMAIL_ADDRESS][DOMAIN_NAME]"
type input "2125556789"
select select "SharePoint 2019 (On-Premise)"
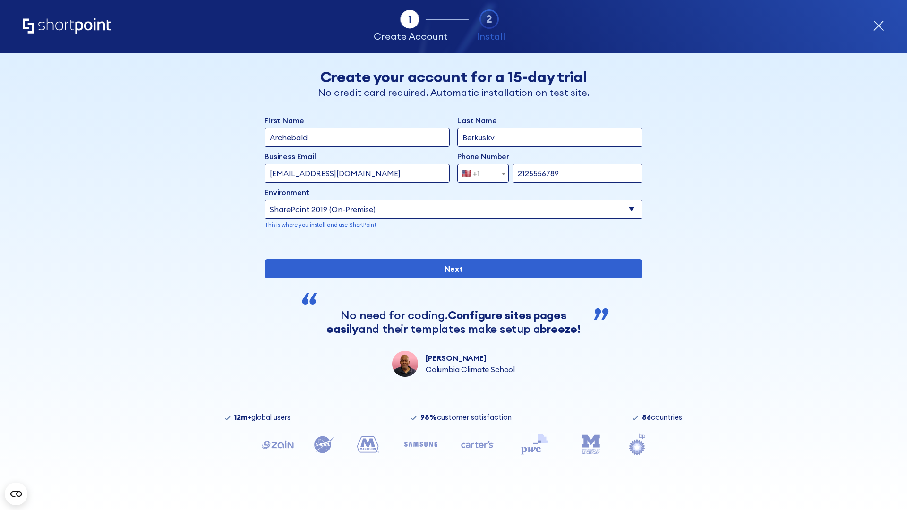
type input "2125556789"
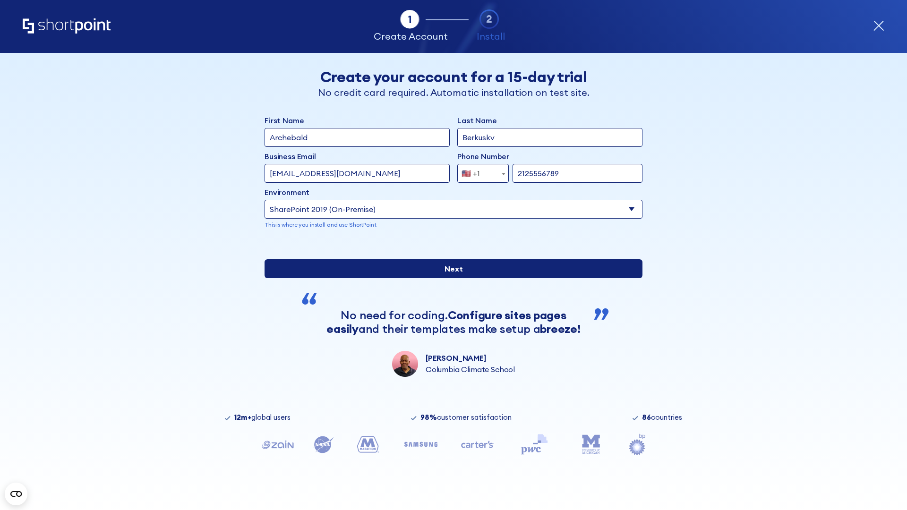
type input "[URL][DOMAIN_NAME]"
click at [450, 278] on input "Next" at bounding box center [454, 268] width 378 height 19
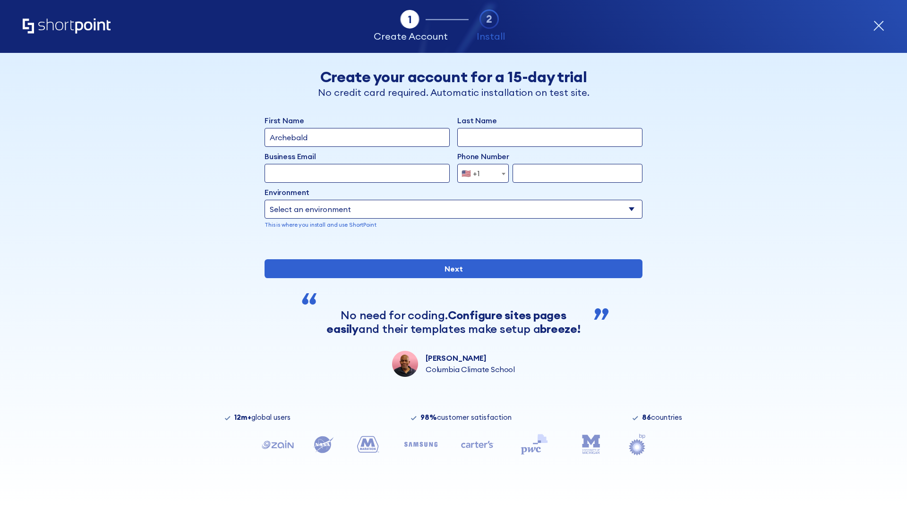
type input "Archebald"
type input "Berkuskv"
type input "[EMAIL_ADDRESS][DOMAIN_NAME]"
type input "2125556789"
select select "SharePoint 2019 (On-Premise)"
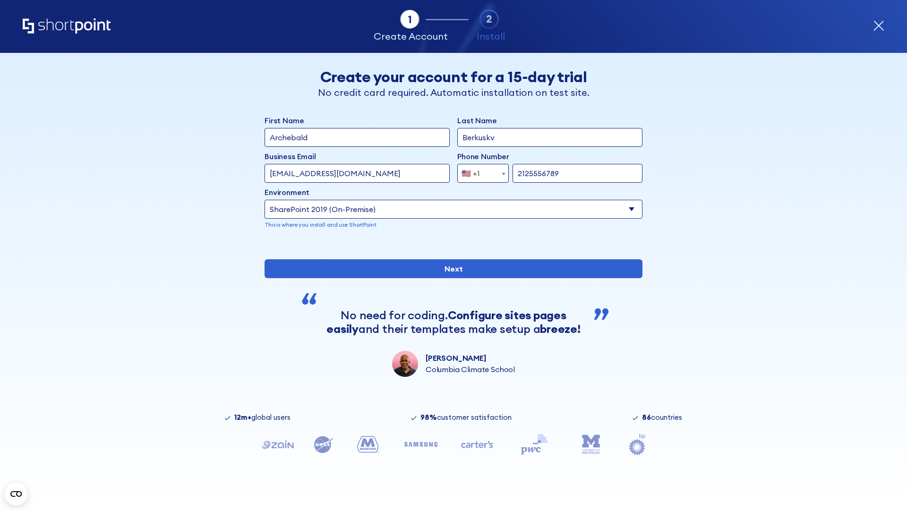
type input "2125556789"
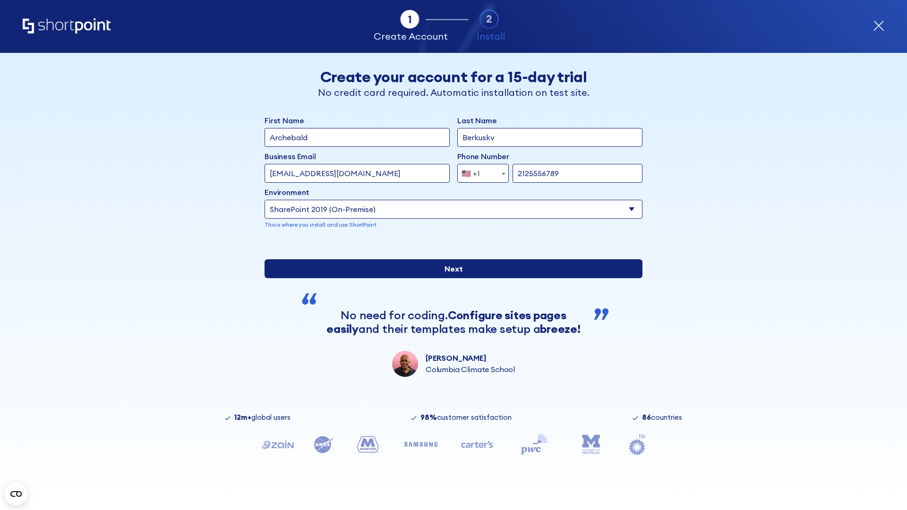
type input "https://alpha.sharepoint-mil.us"
click at [450, 313] on div "First Name Archebald Last Name Berkuskv Business Email Invalid Email Address te…" at bounding box center [454, 246] width 378 height 262
click at [450, 278] on input "Next" at bounding box center [454, 268] width 378 height 19
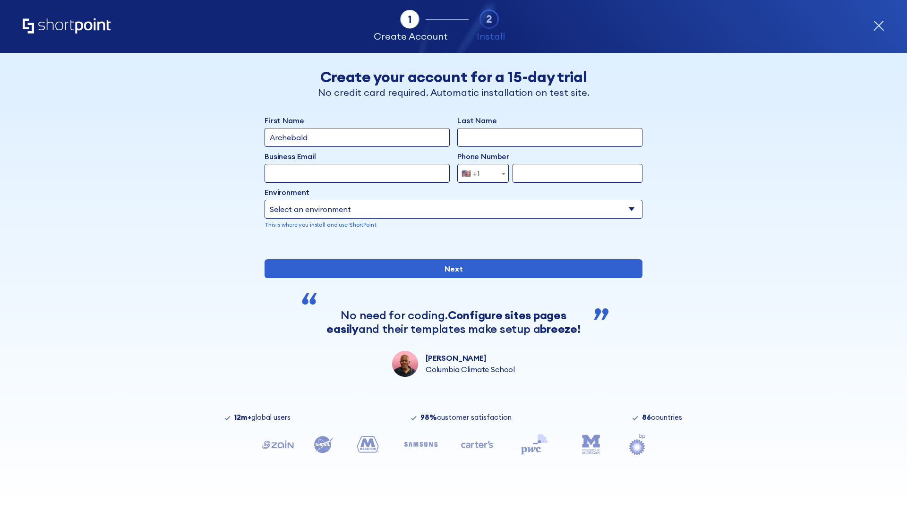
type input "Archebald"
type input "Berkuskv"
type input "[EMAIL_ADDRESS][DOMAIN_NAME]"
type input "2125556789"
select select "SharePoint 2019 (On-Premise)"
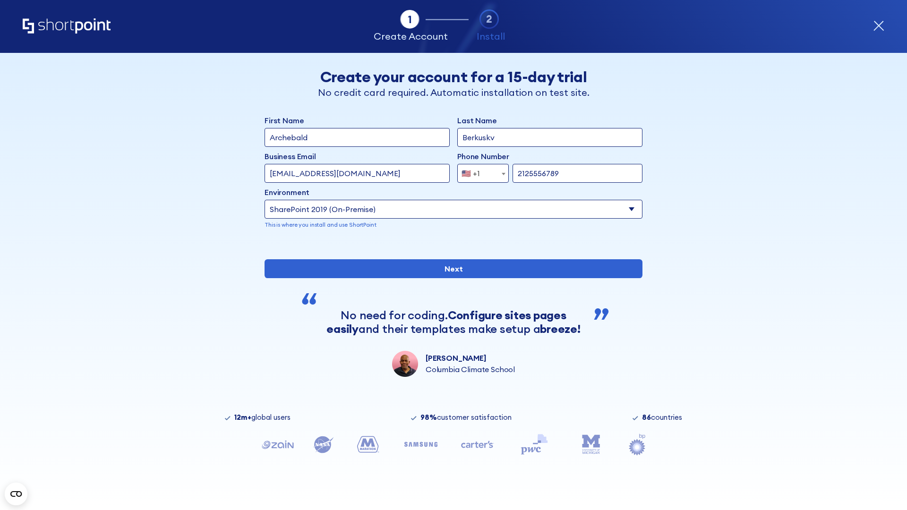
type input "2125556789"
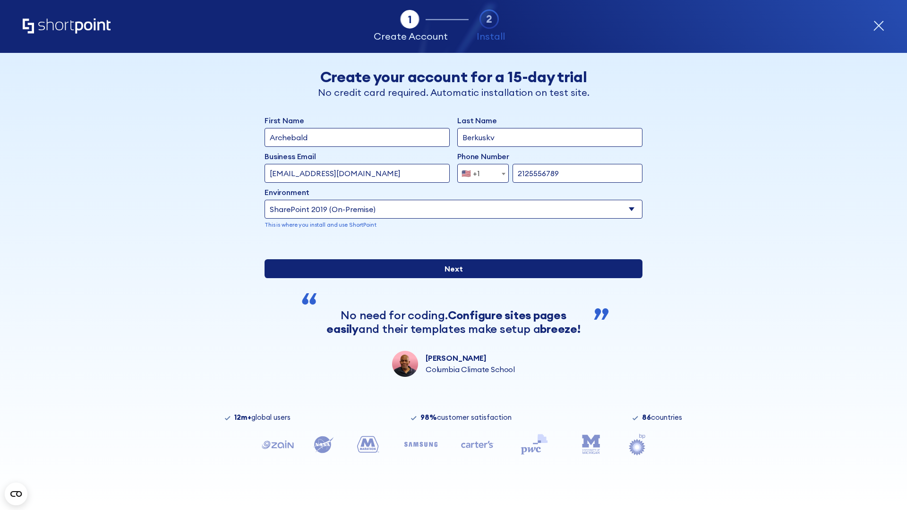
type input "[URL][DOMAIN_NAME]"
click at [450, 278] on input "Next" at bounding box center [454, 268] width 378 height 19
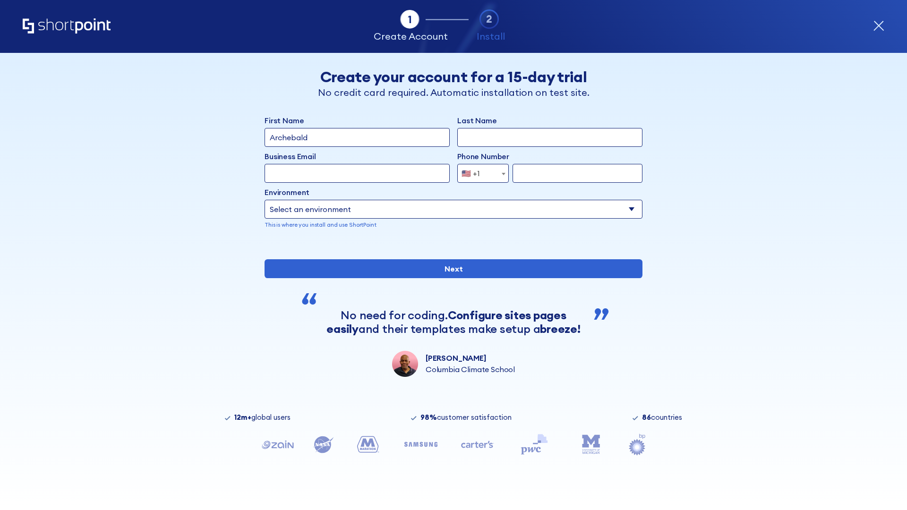
type input "Archebald"
type input "Berkuskv"
type input "[EMAIL_ADDRESS][DOMAIN_NAME]"
type input "2125556789"
select select "SharePoint 2016 (On-Premise)"
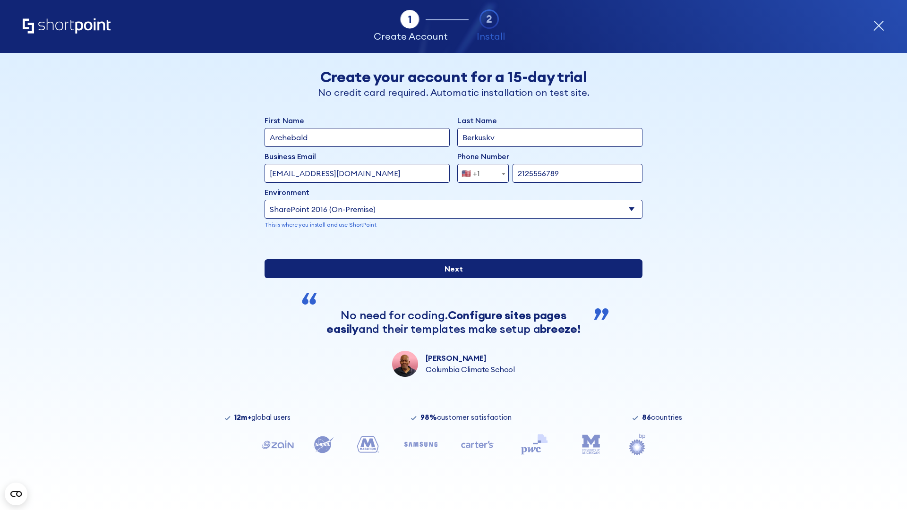
type input "2125556789"
click at [450, 312] on div "First Name Archebald Last Name Berkuskv Business Email Invalid Email Address te…" at bounding box center [454, 246] width 378 height 262
click at [450, 278] on input "Next" at bounding box center [454, 268] width 378 height 19
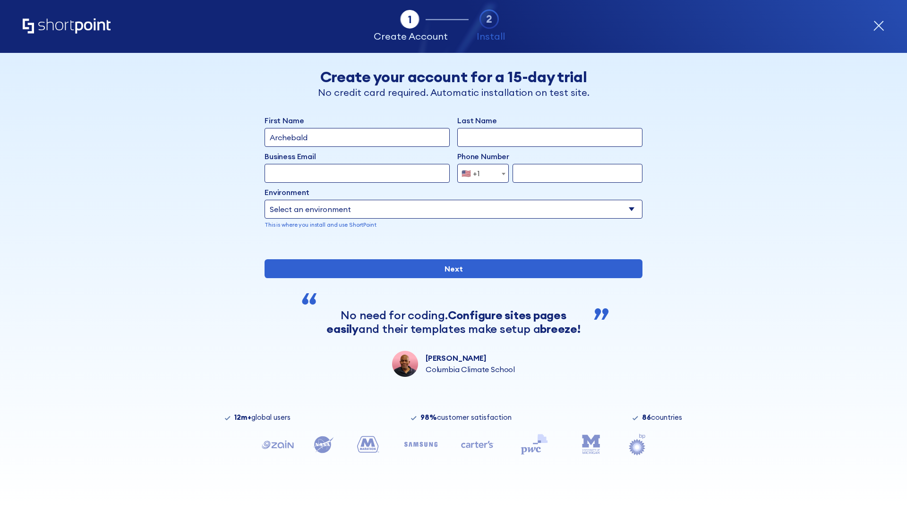
type input "Archebald"
type input "Berkuskv"
type input "[EMAIL_ADDRESS][DOMAIN_NAME]"
type input "2125556789"
select select "SharePoint 2013 (On-Premise)"
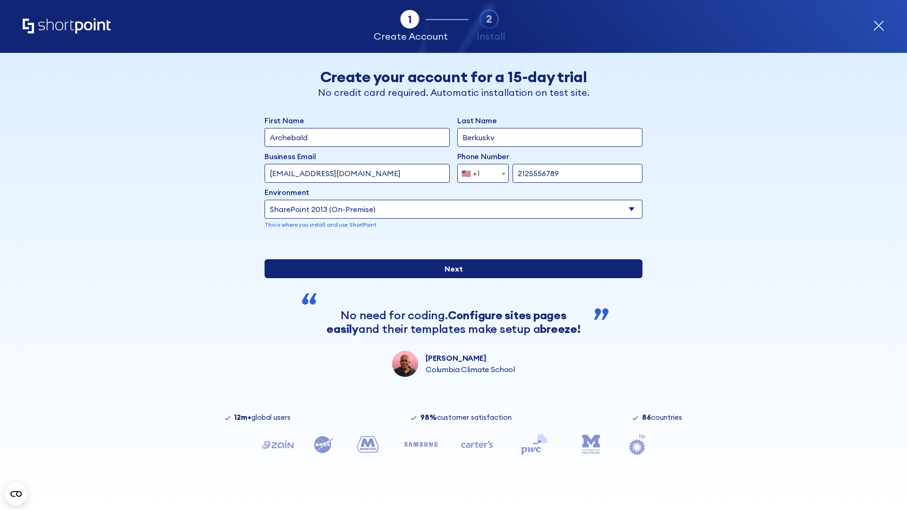
type input "2125556789"
click at [450, 278] on input "Next" at bounding box center [454, 268] width 378 height 19
